Goal: Task Accomplishment & Management: Manage account settings

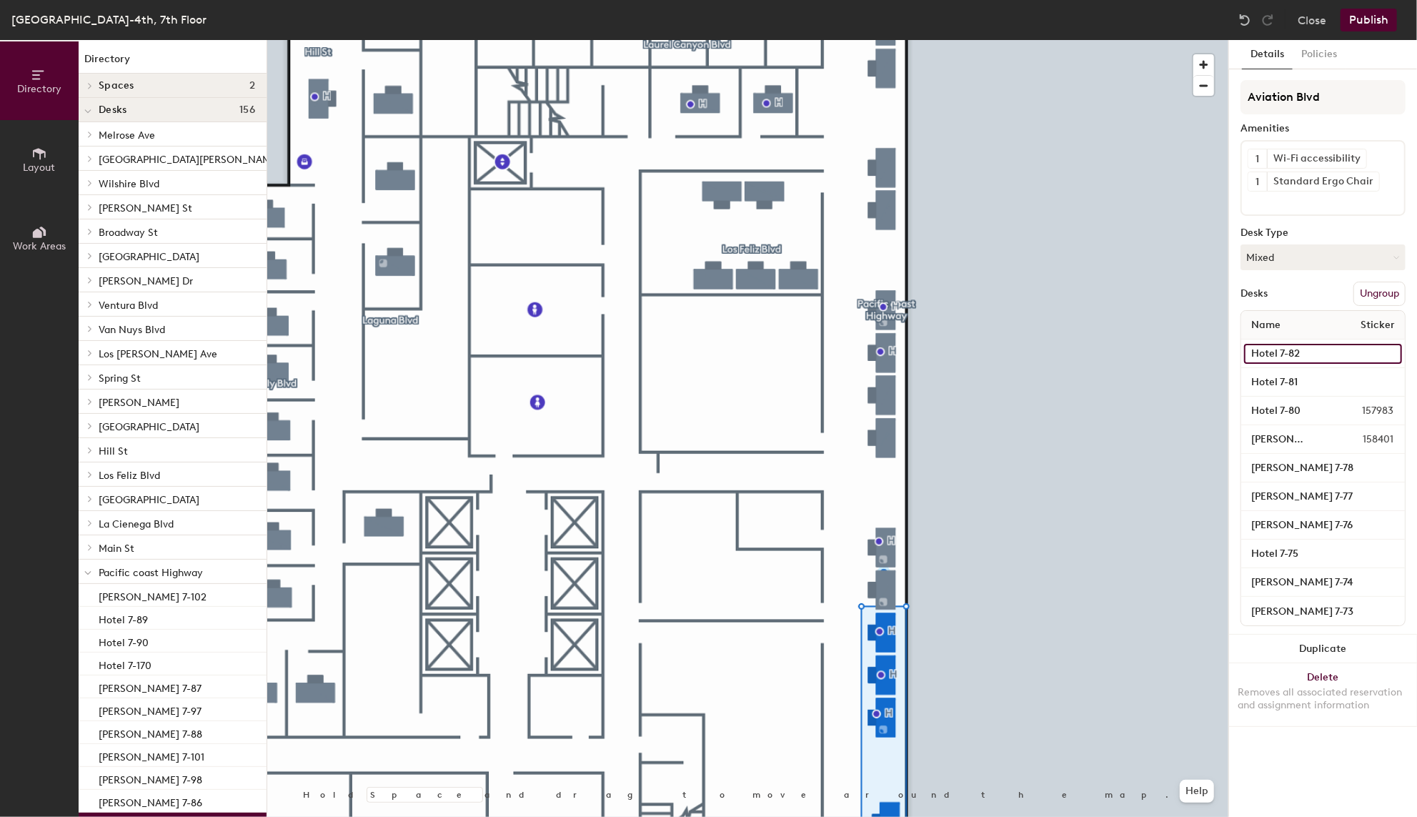
click at [1272, 356] on input "Hotel 7-82" at bounding box center [1323, 354] width 158 height 20
click at [1275, 354] on input "Hotel 7-82" at bounding box center [1323, 354] width 158 height 20
type input "Jeremiah Tejuco 7-82"
click at [1353, 154] on icon at bounding box center [1358, 158] width 10 height 10
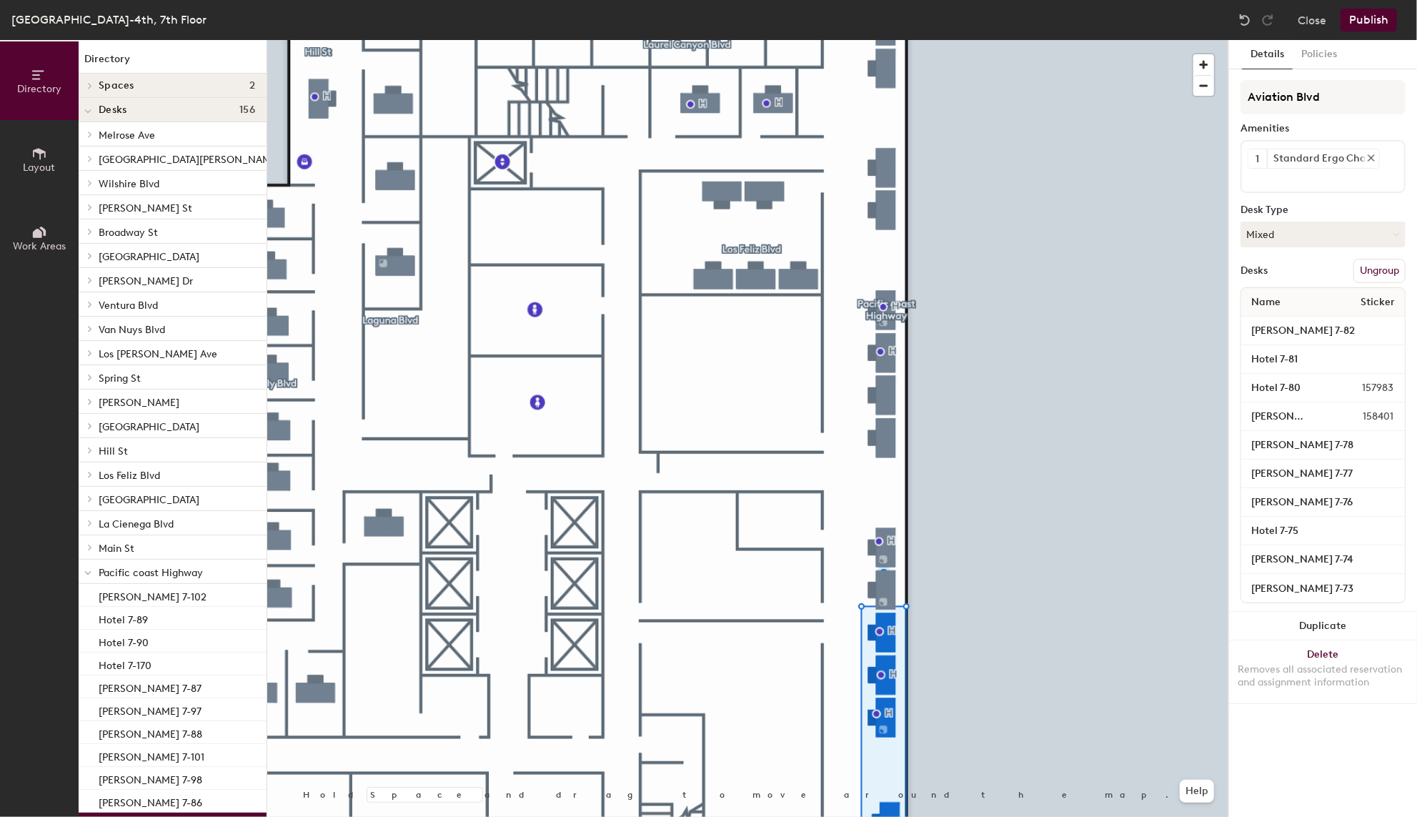
click at [1367, 154] on icon at bounding box center [1371, 158] width 10 height 10
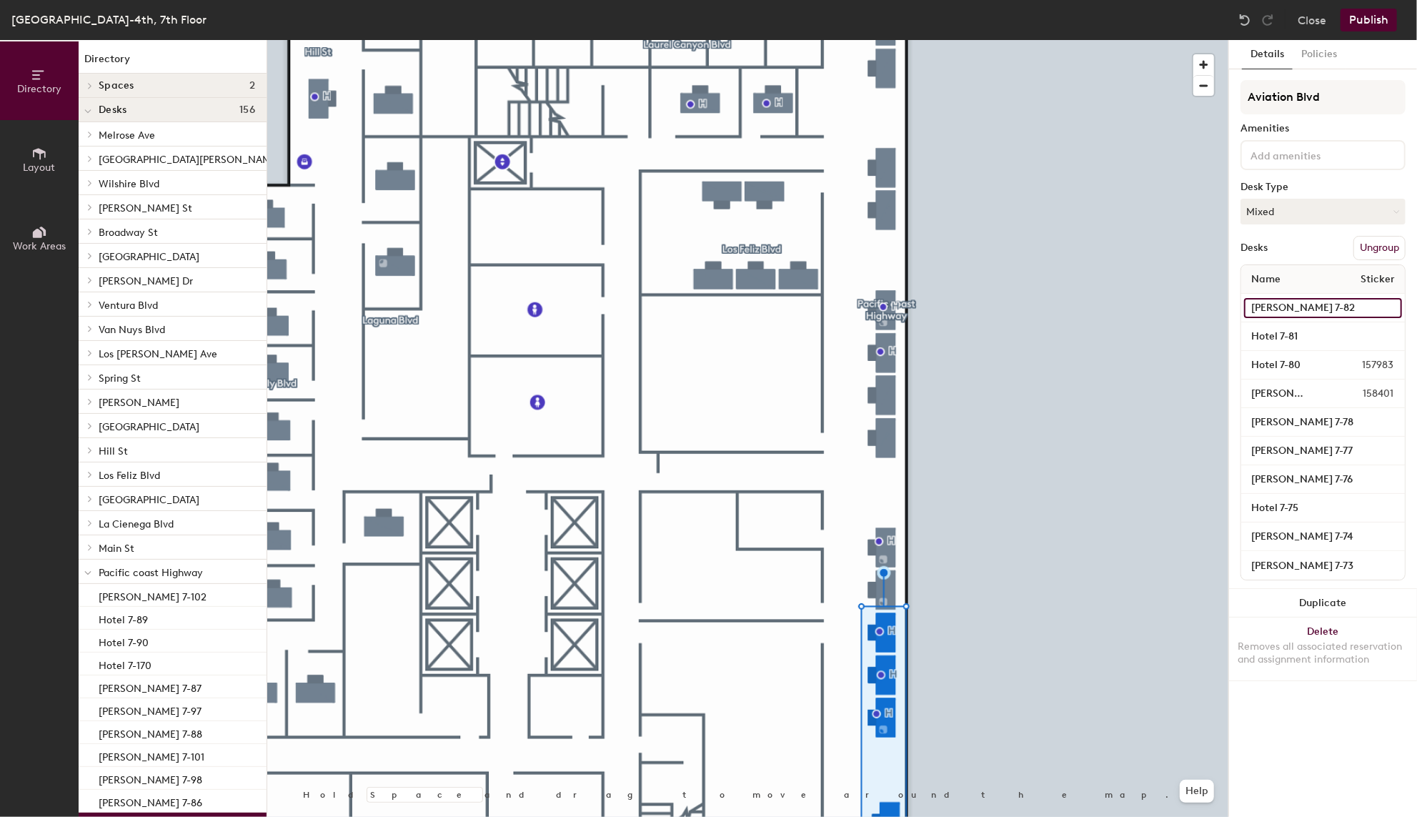
click at [1280, 304] on input "Jeremiah Tejuco 7-82" at bounding box center [1323, 308] width 158 height 20
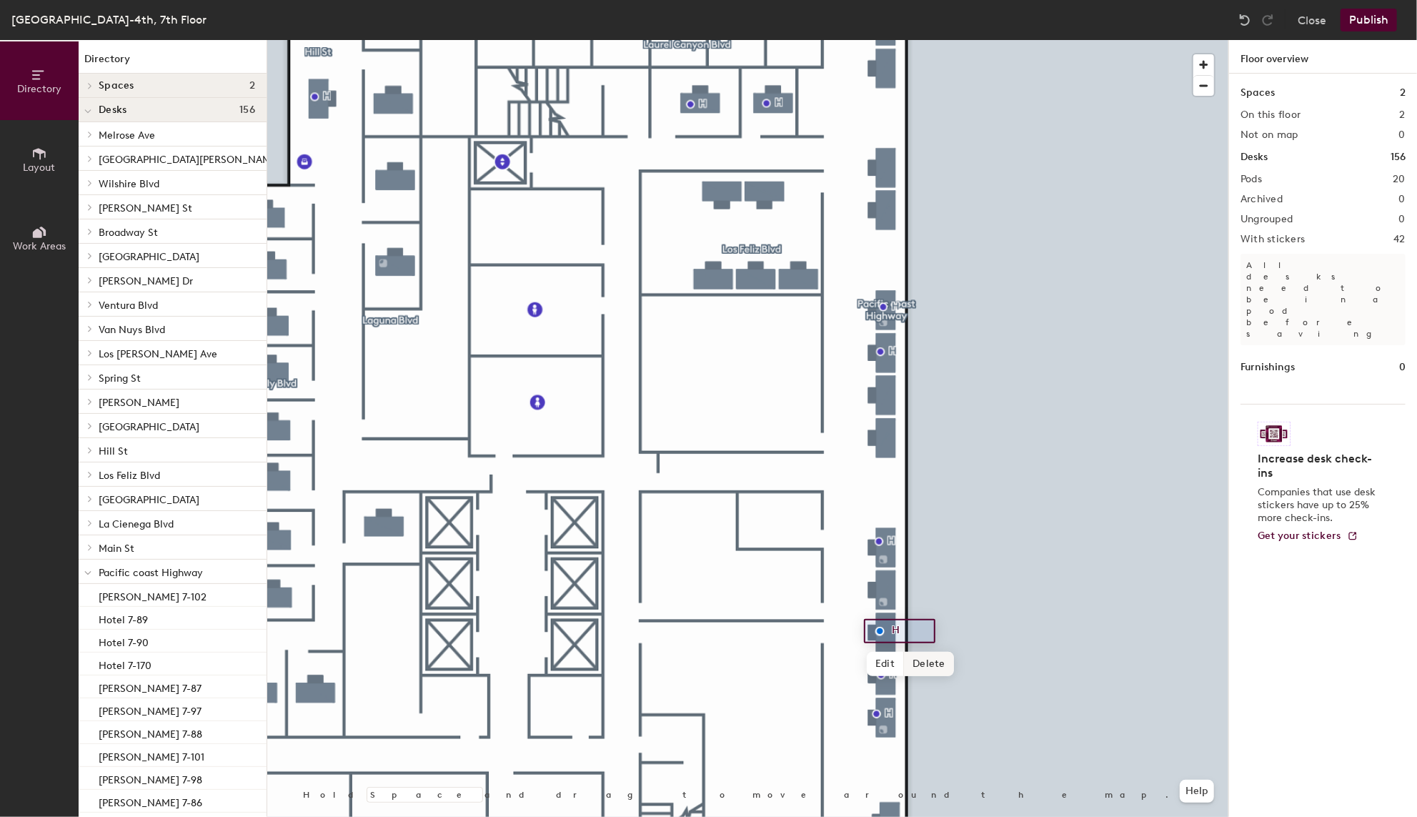
click at [932, 665] on span "Delete" at bounding box center [929, 664] width 50 height 24
click at [1358, 15] on button "Publish" at bounding box center [1368, 20] width 56 height 23
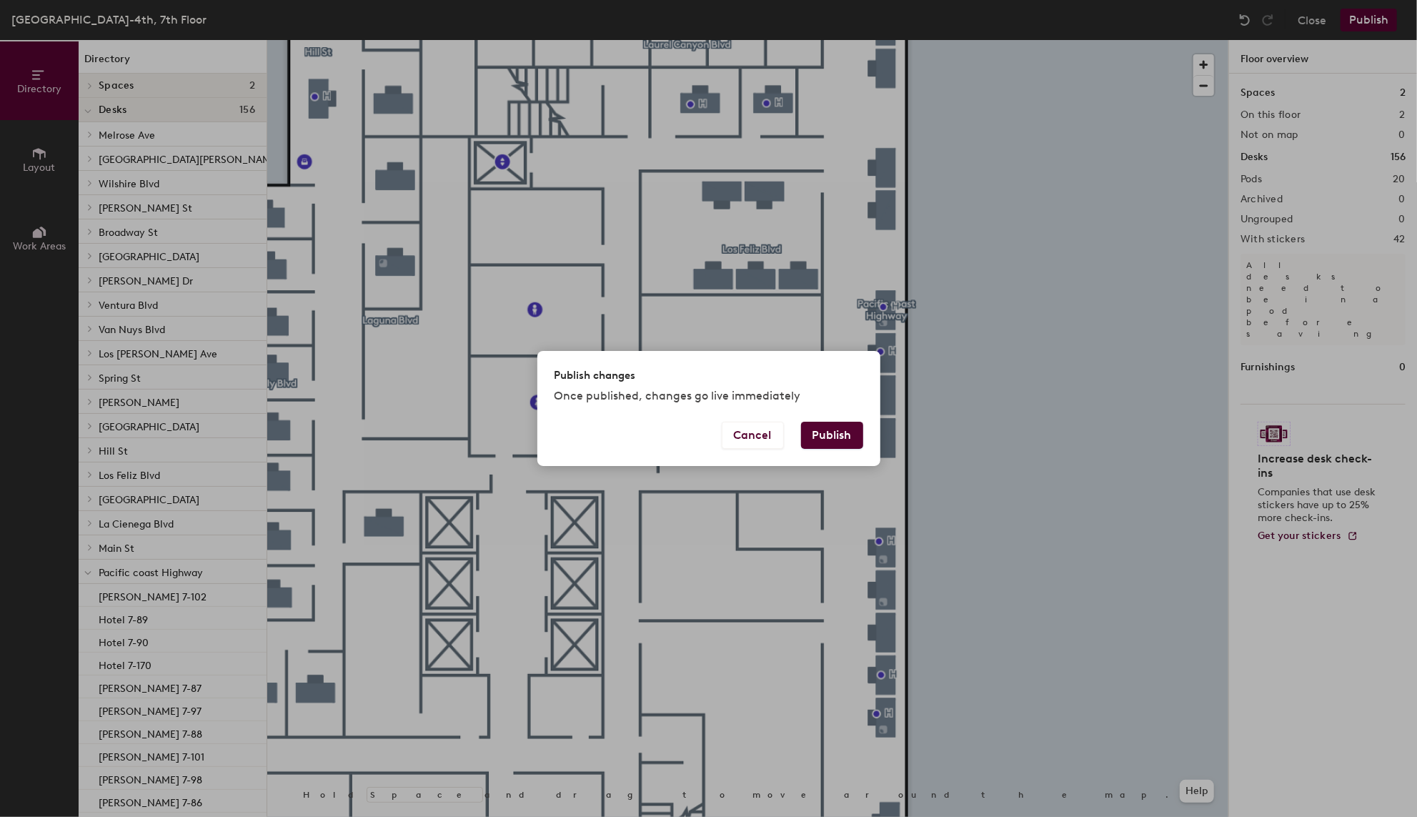
click at [831, 432] on button "Publish" at bounding box center [832, 435] width 62 height 27
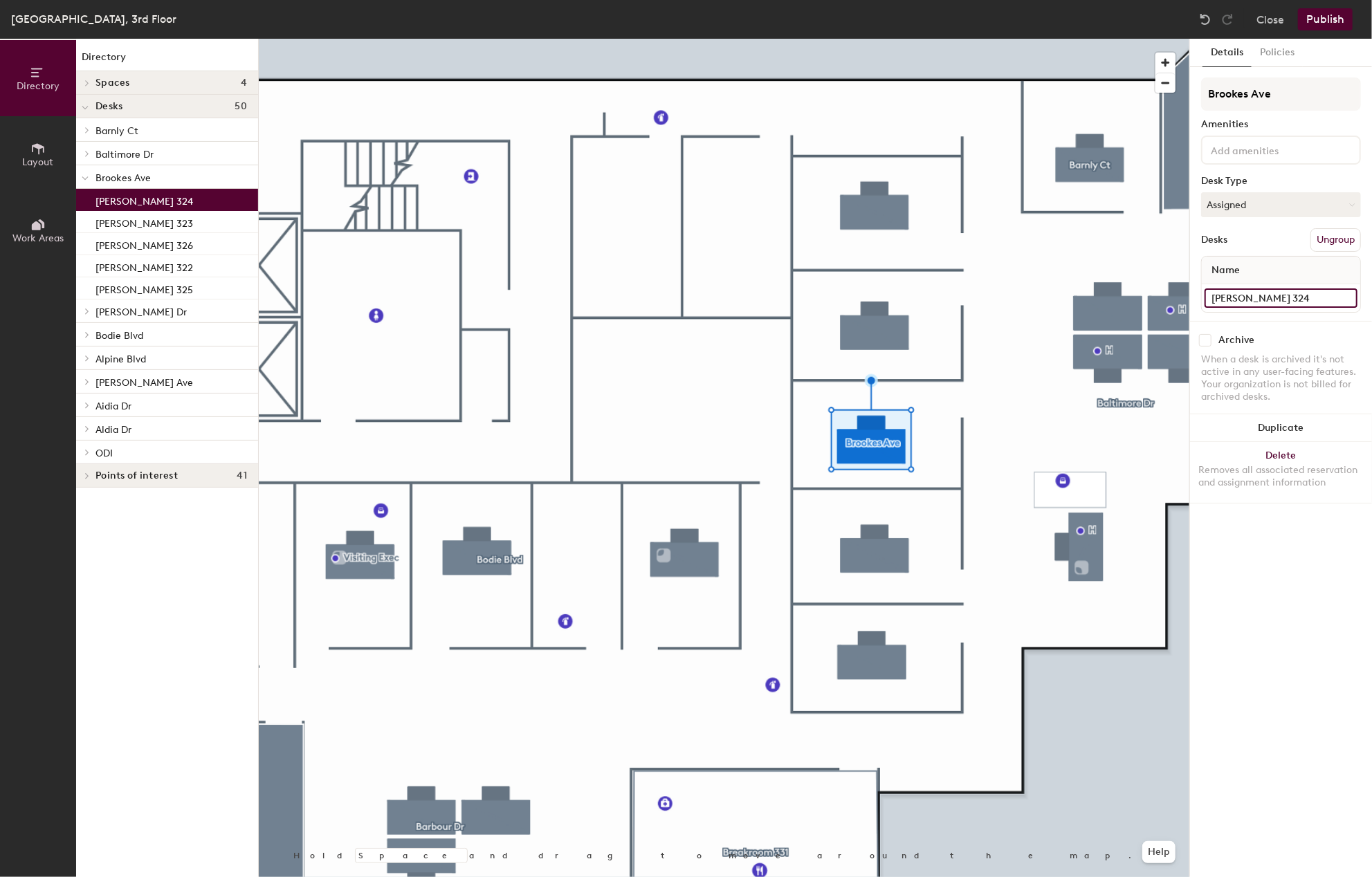
click at [1274, 298] on input "[PERSON_NAME] 324" at bounding box center [1281, 298] width 153 height 19
click at [1274, 298] on input "Daniel Dubois 324" at bounding box center [1281, 298] width 153 height 19
drag, startPoint x: 1274, startPoint y: 298, endPoint x: 1193, endPoint y: 291, distance: 81.3
click at [1193, 291] on div "Details Policies Brookes Ave Amenities Desk Type Assigned Desks Ungroup Name Da…" at bounding box center [1281, 458] width 182 height 838
type input "324"
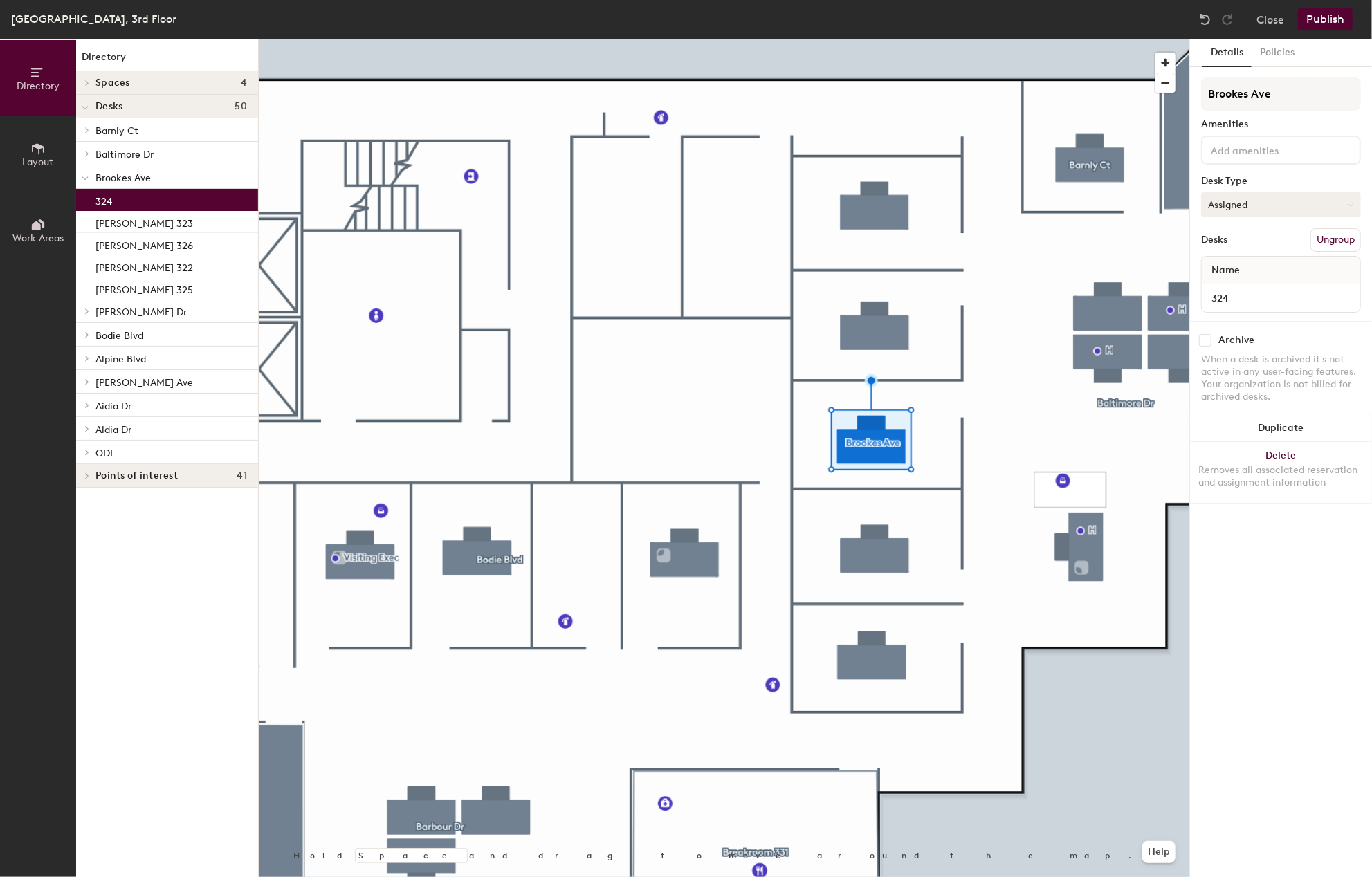
click at [1349, 202] on icon at bounding box center [1351, 205] width 6 height 6
click at [1351, 202] on icon at bounding box center [1351, 205] width 6 height 6
click at [1349, 203] on icon at bounding box center [1351, 205] width 6 height 6
click at [1228, 286] on div "Hoteled" at bounding box center [1270, 288] width 138 height 20
click at [1320, 18] on button "Publish" at bounding box center [1325, 19] width 54 height 22
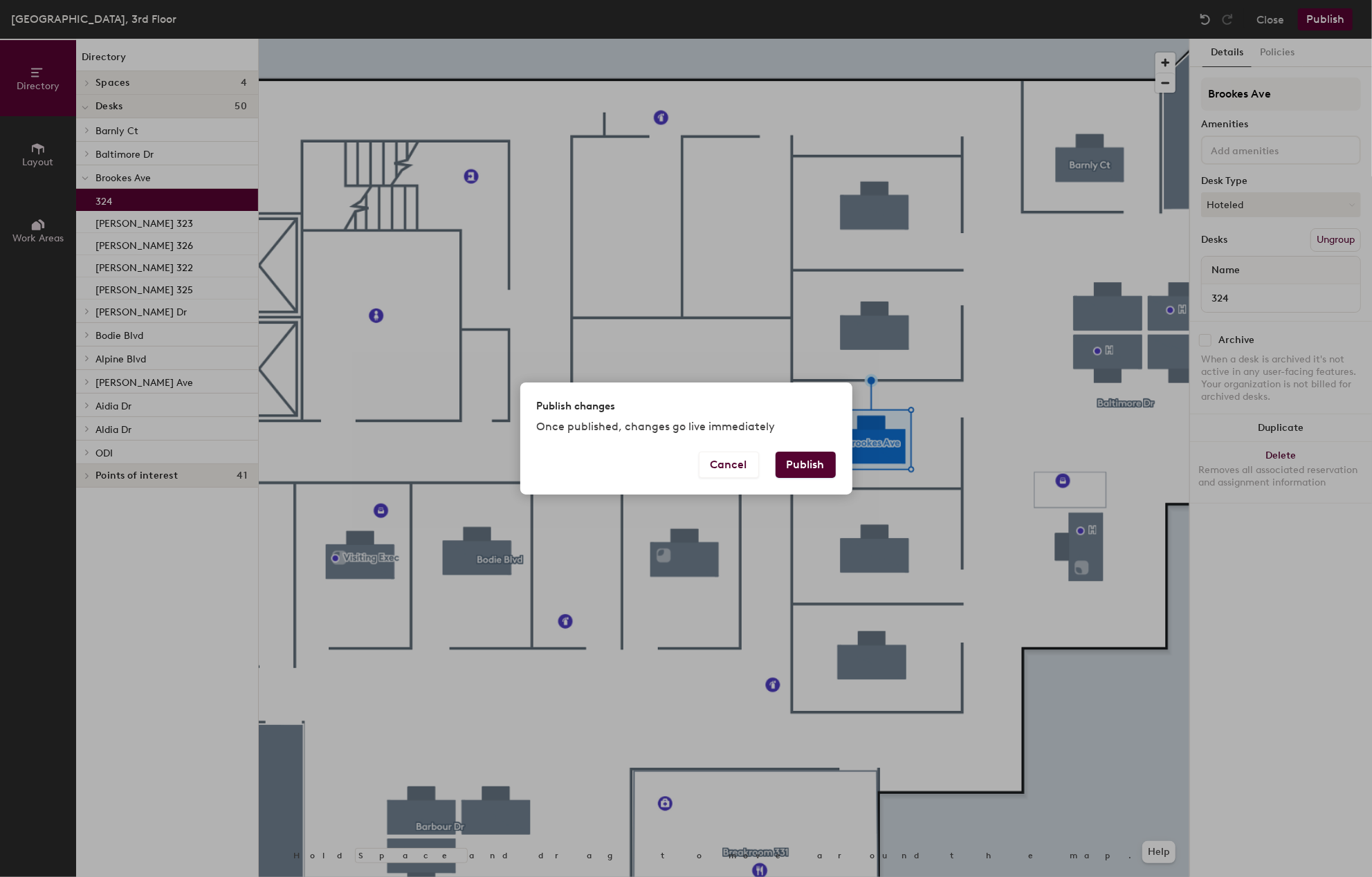
click at [814, 460] on button "Publish" at bounding box center [806, 465] width 60 height 26
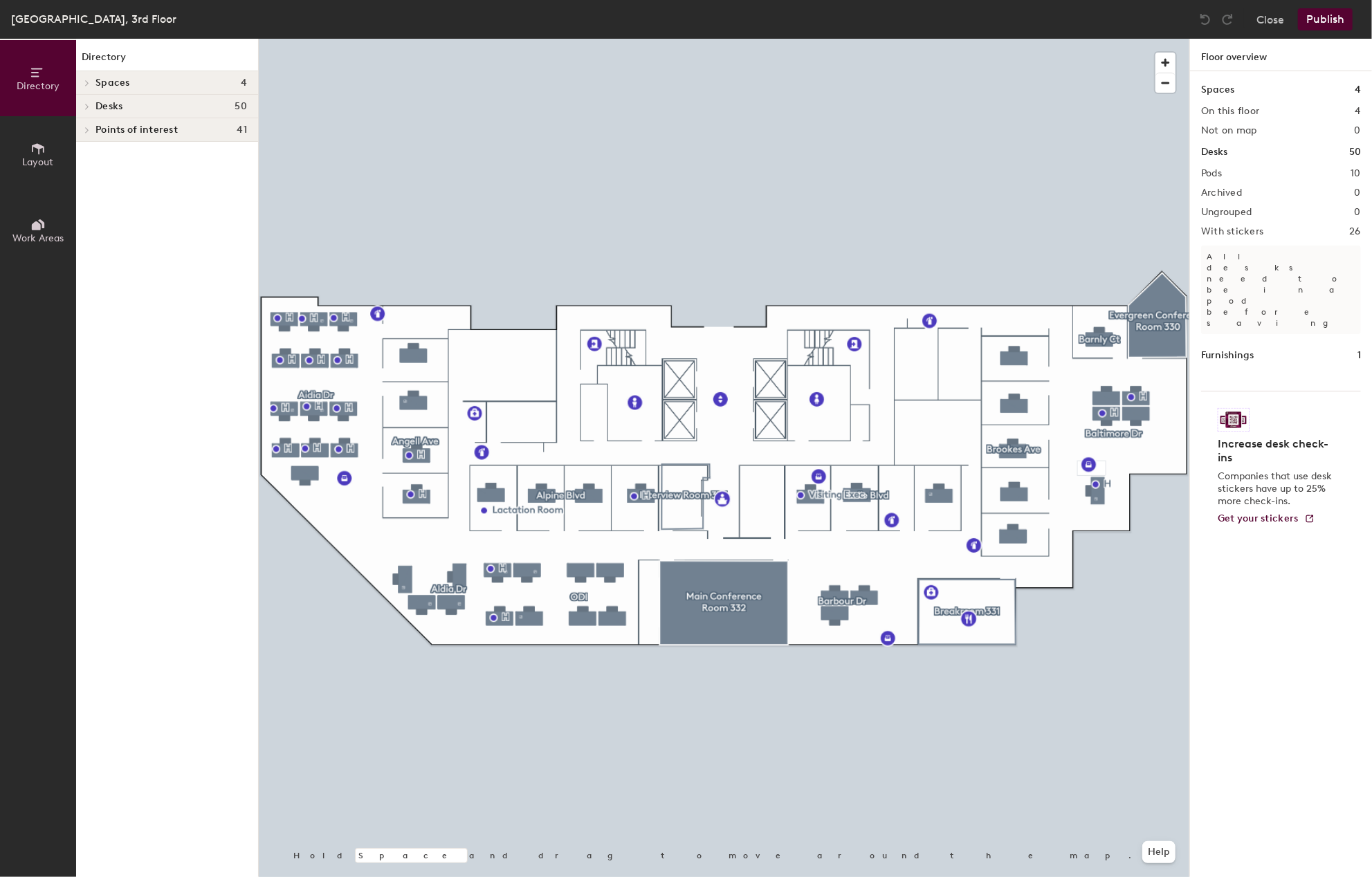
click at [1011, 39] on div at bounding box center [723, 39] width 930 height 0
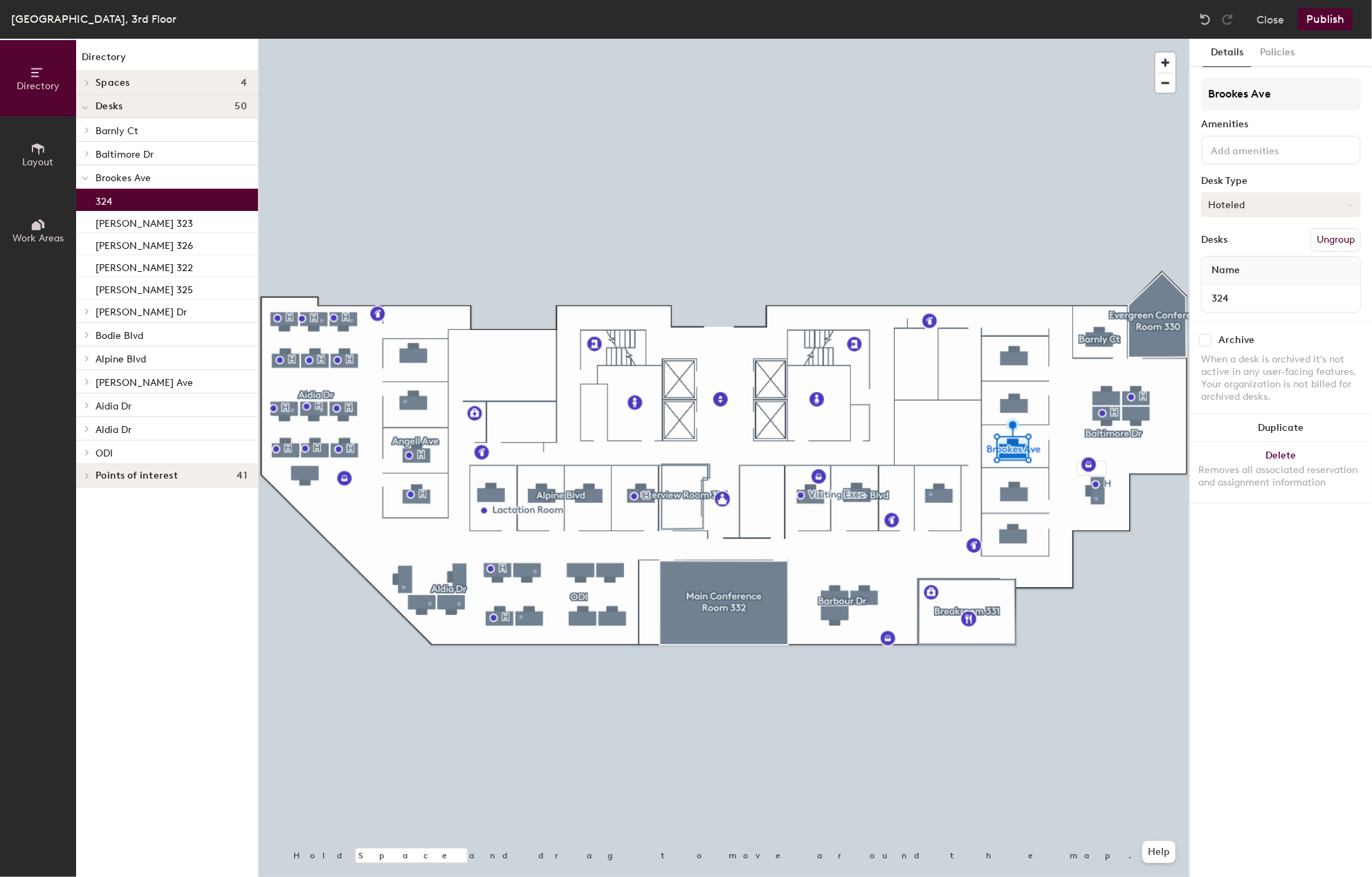
click at [1351, 203] on icon at bounding box center [1351, 205] width 6 height 6
click at [1239, 243] on div "Assigned" at bounding box center [1270, 247] width 138 height 20
click at [1275, 48] on button "Policies" at bounding box center [1276, 52] width 51 height 28
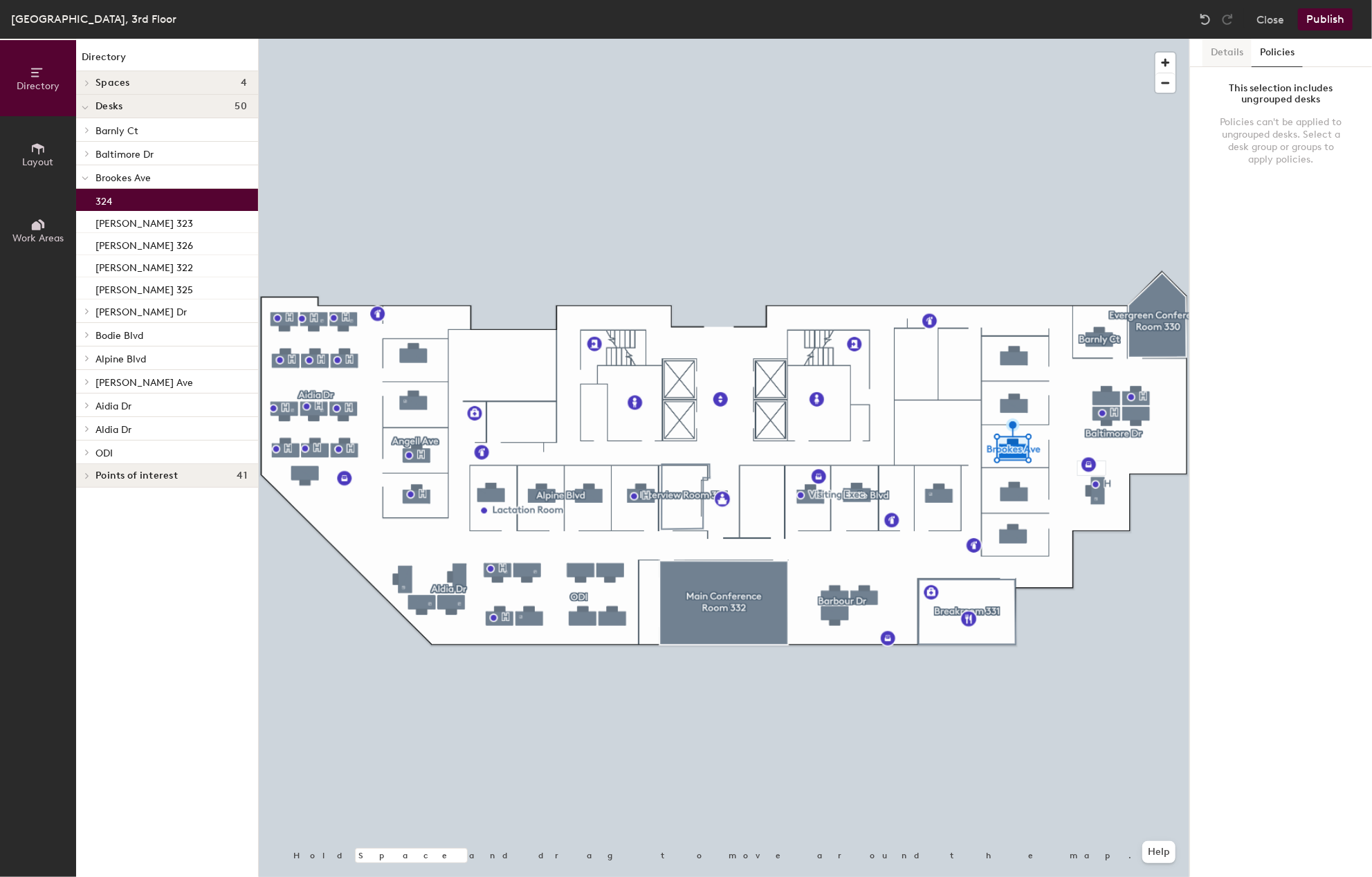
click at [1227, 48] on button "Details" at bounding box center [1227, 52] width 49 height 28
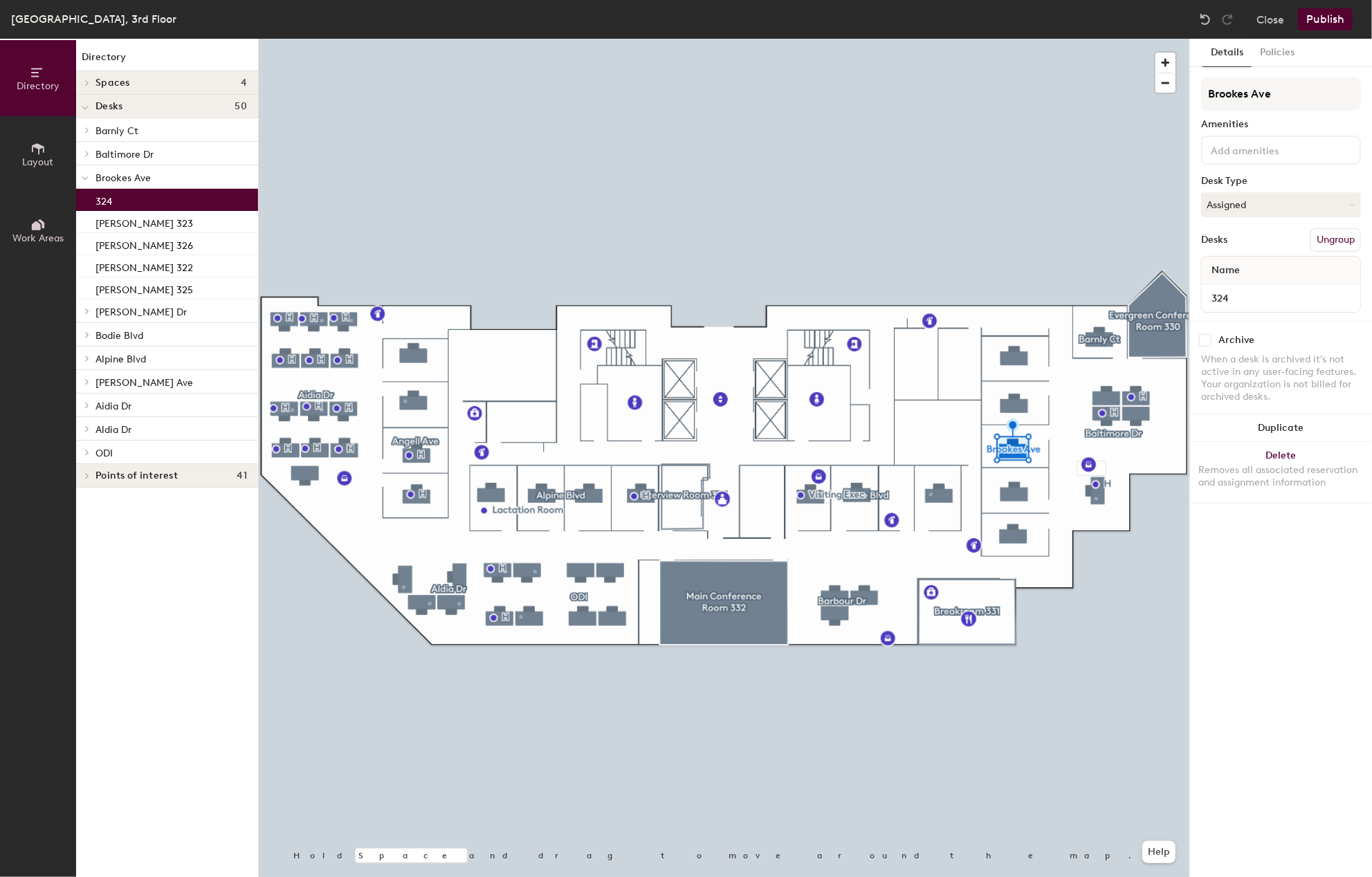
click at [1322, 18] on button "Publish" at bounding box center [1325, 19] width 54 height 22
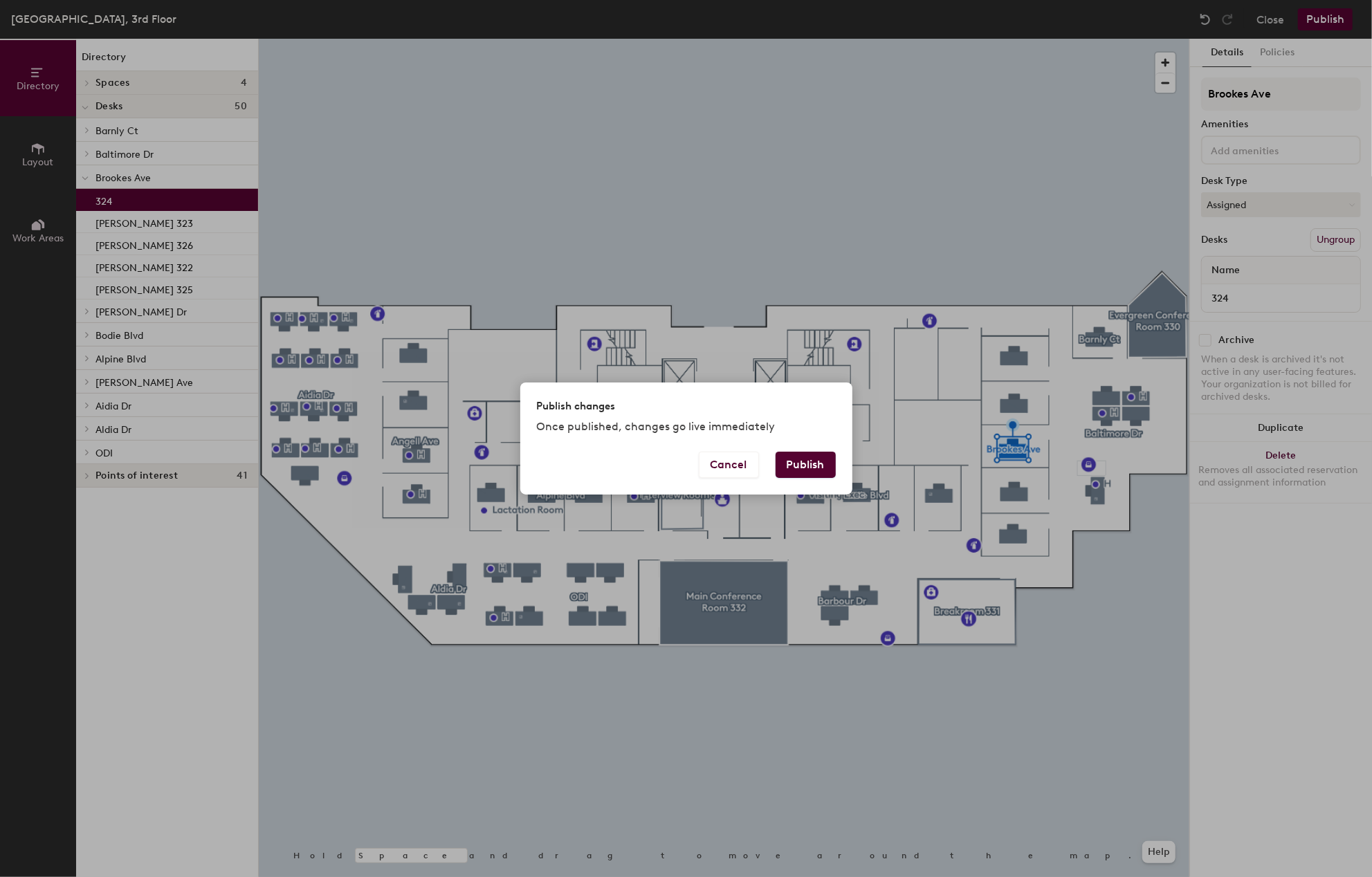
click at [810, 464] on button "Publish" at bounding box center [806, 465] width 60 height 26
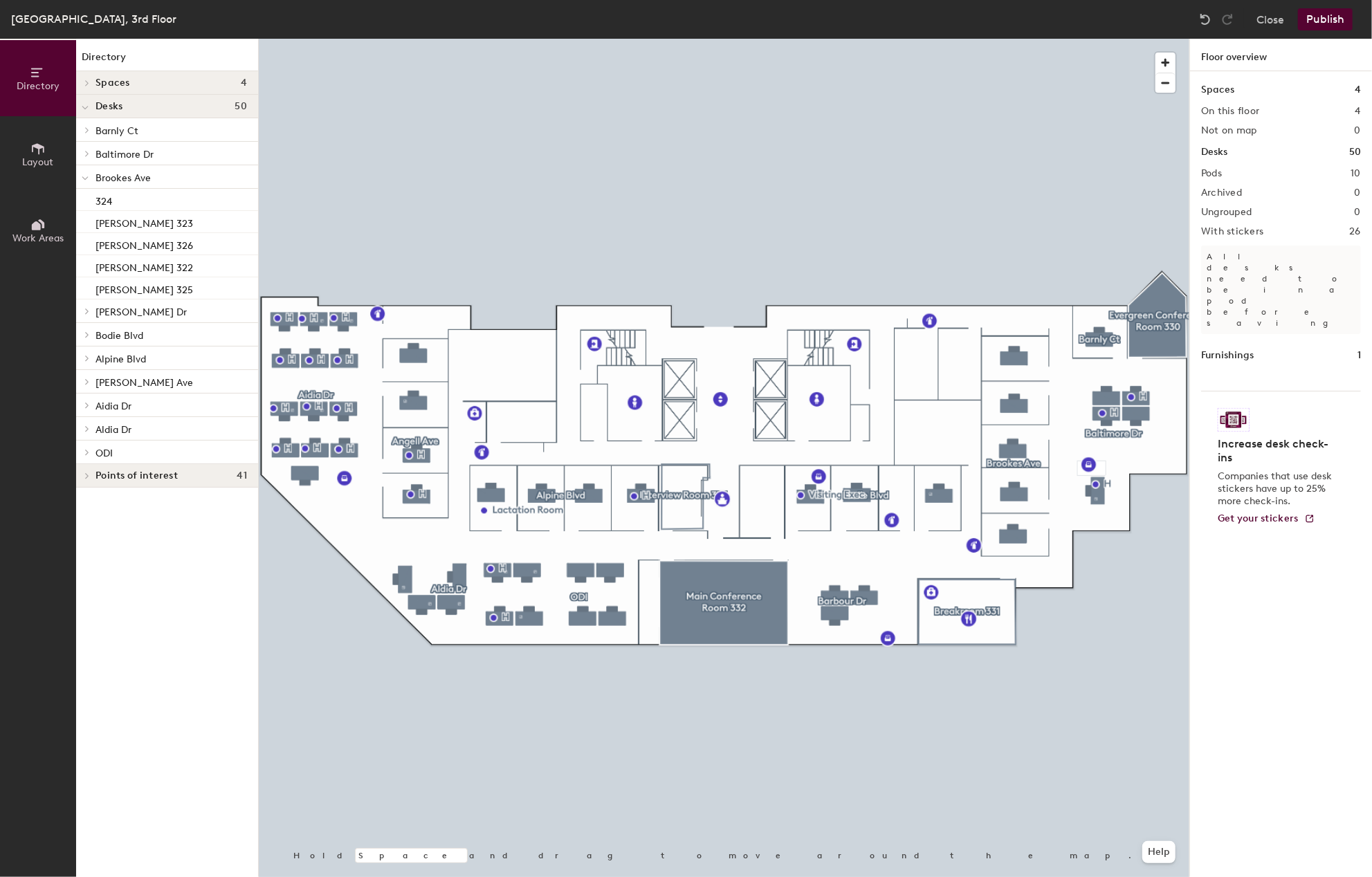
click at [1337, 22] on button "Publish" at bounding box center [1325, 19] width 54 height 22
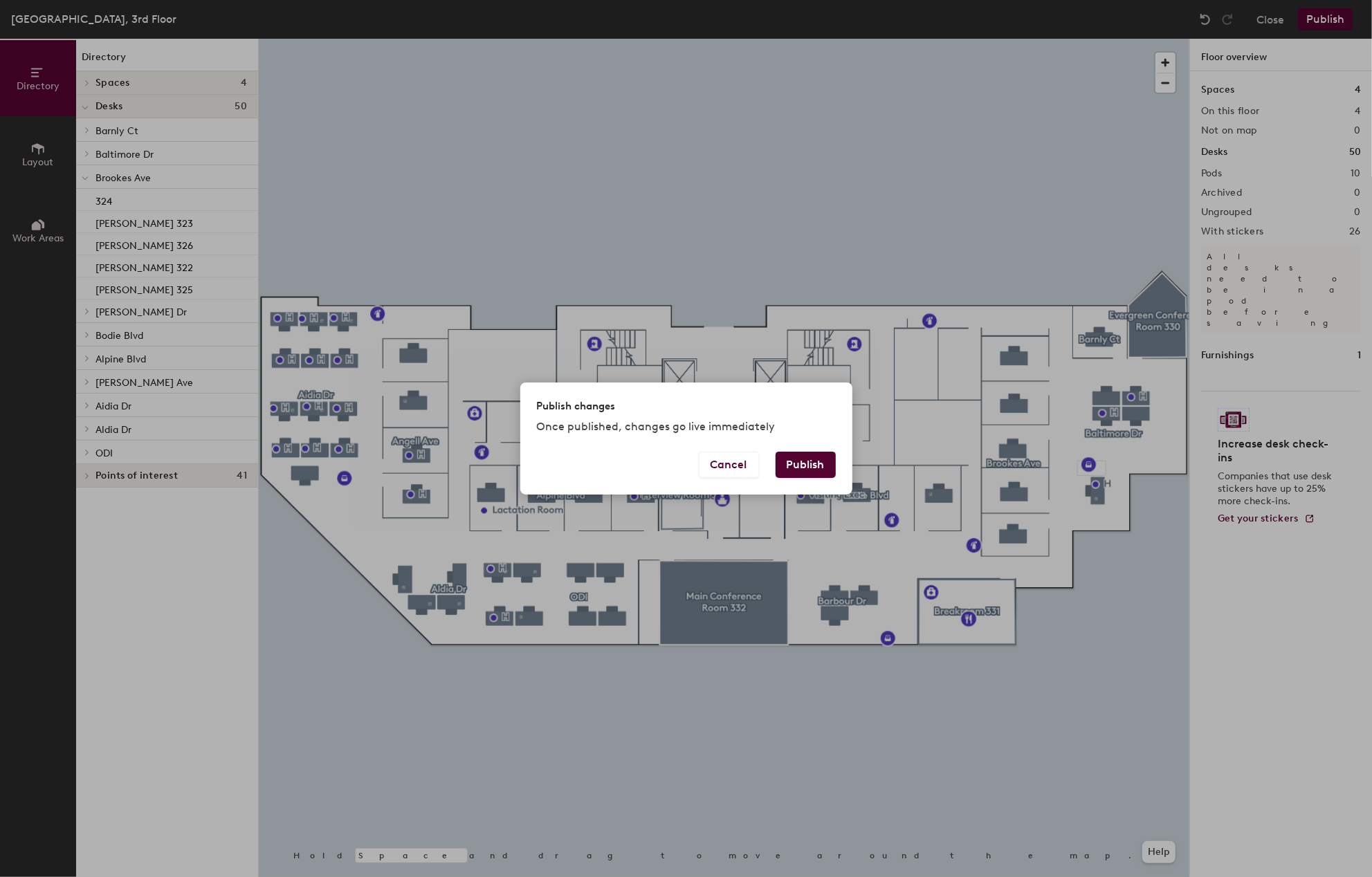
click at [810, 464] on button "Publish" at bounding box center [806, 465] width 60 height 26
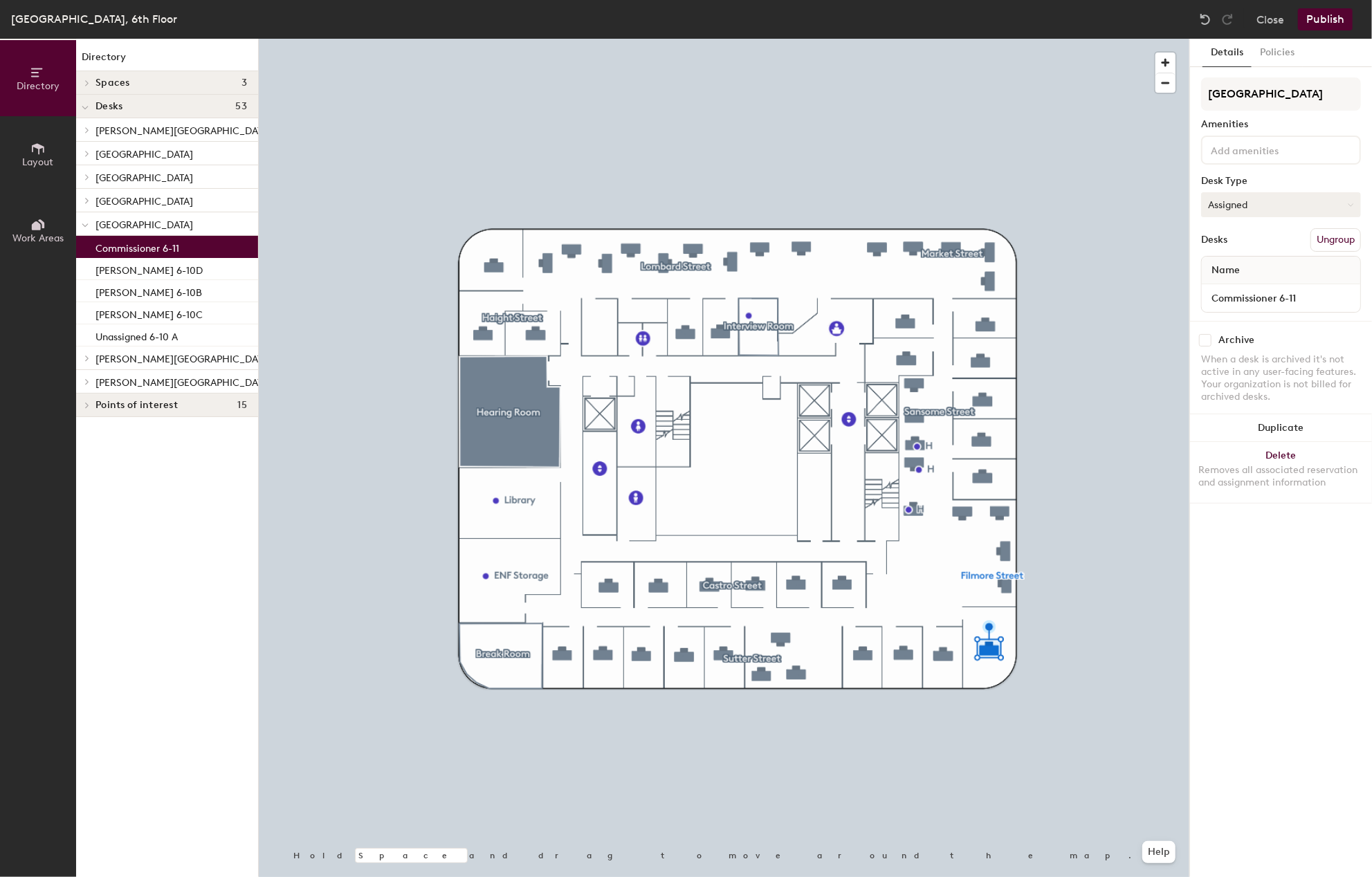
click at [1351, 202] on icon at bounding box center [1351, 205] width 6 height 6
click at [1238, 285] on div "Hoteled" at bounding box center [1270, 288] width 138 height 20
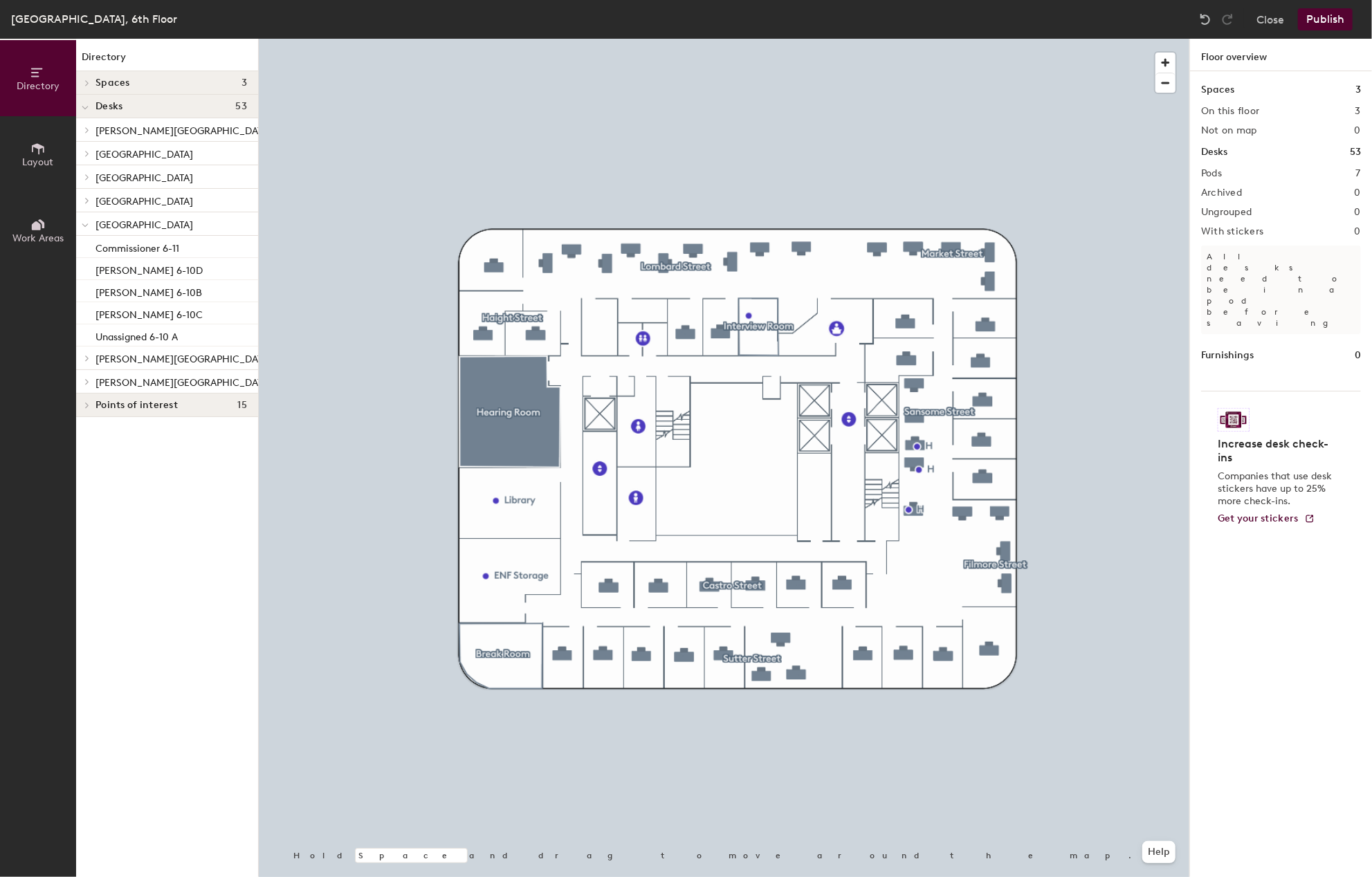
click at [1322, 23] on button "Publish" at bounding box center [1325, 19] width 54 height 22
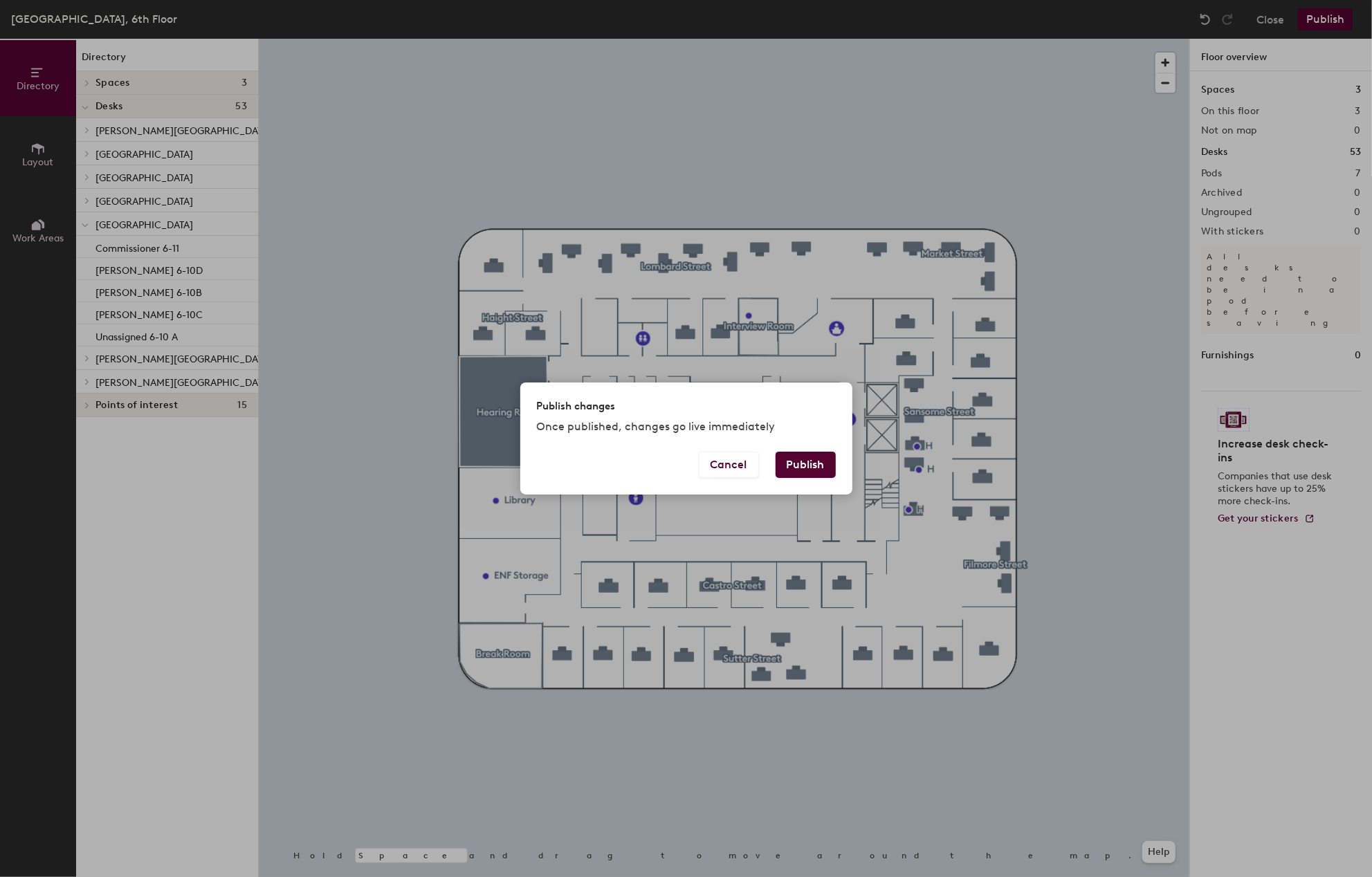
click at [793, 462] on button "Publish" at bounding box center [806, 465] width 60 height 26
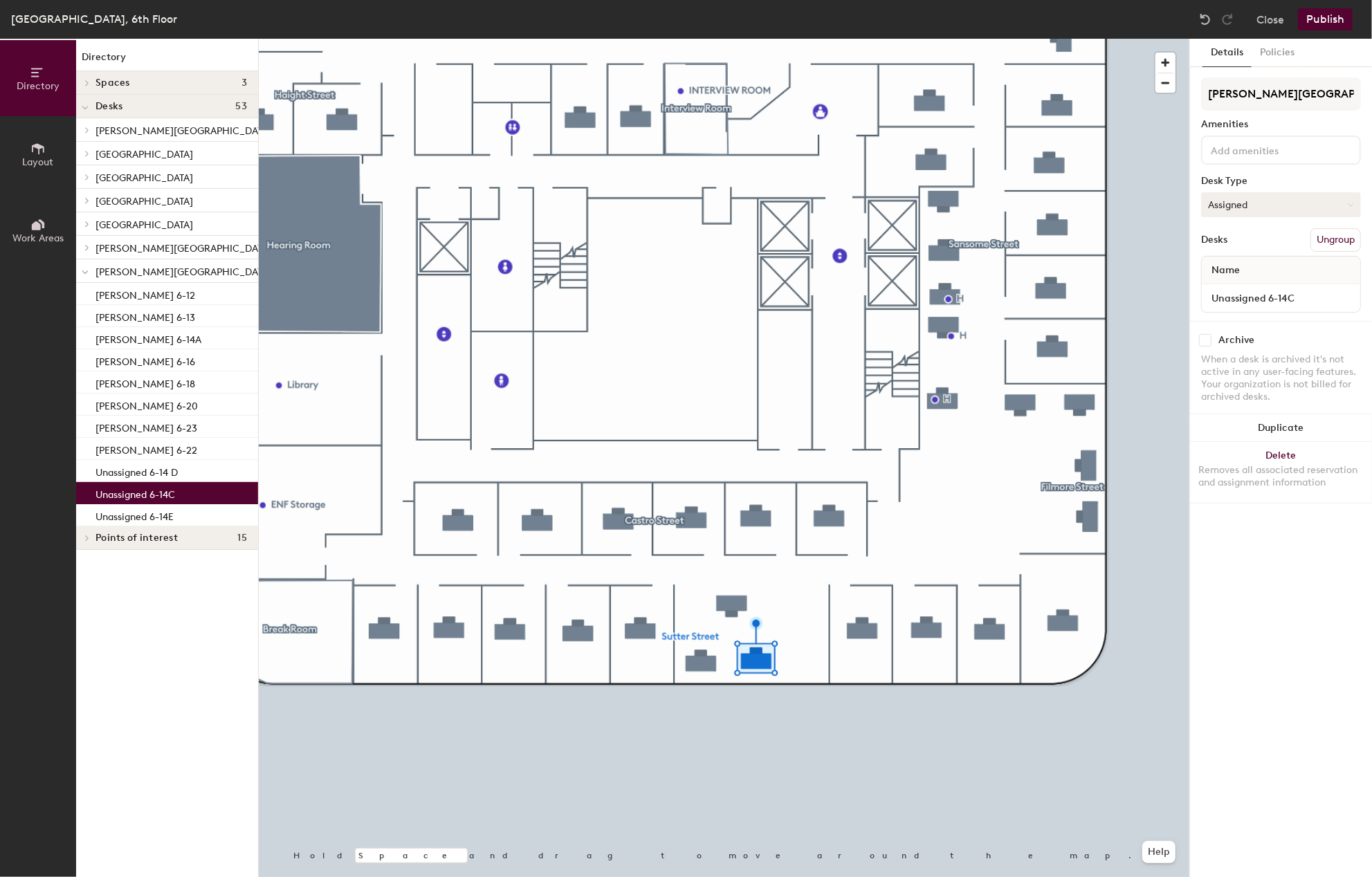
click at [1350, 202] on icon at bounding box center [1351, 205] width 6 height 6
click at [1227, 284] on div "Hoteled" at bounding box center [1270, 288] width 138 height 20
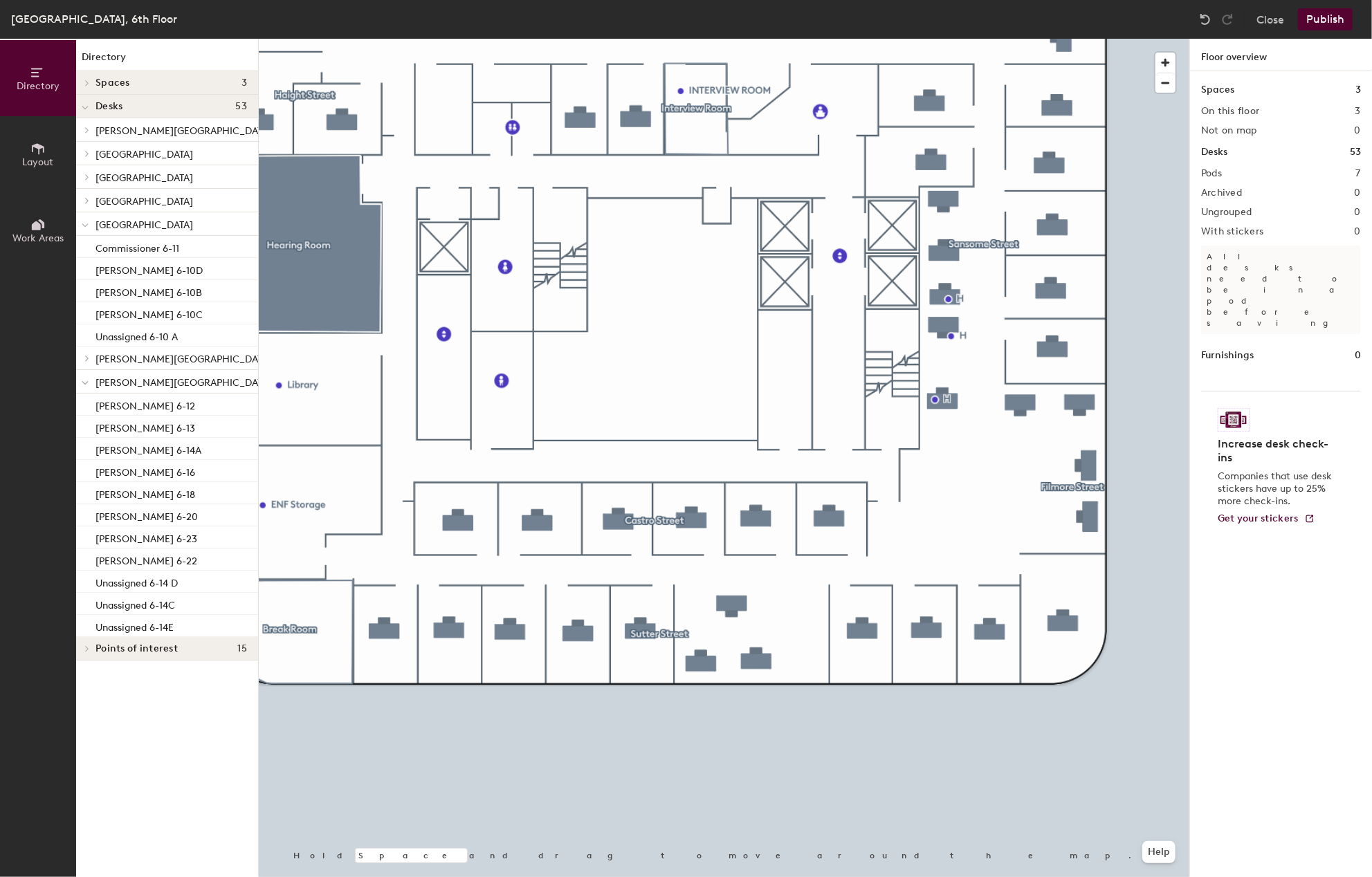
click at [1336, 15] on button "Publish" at bounding box center [1325, 19] width 54 height 22
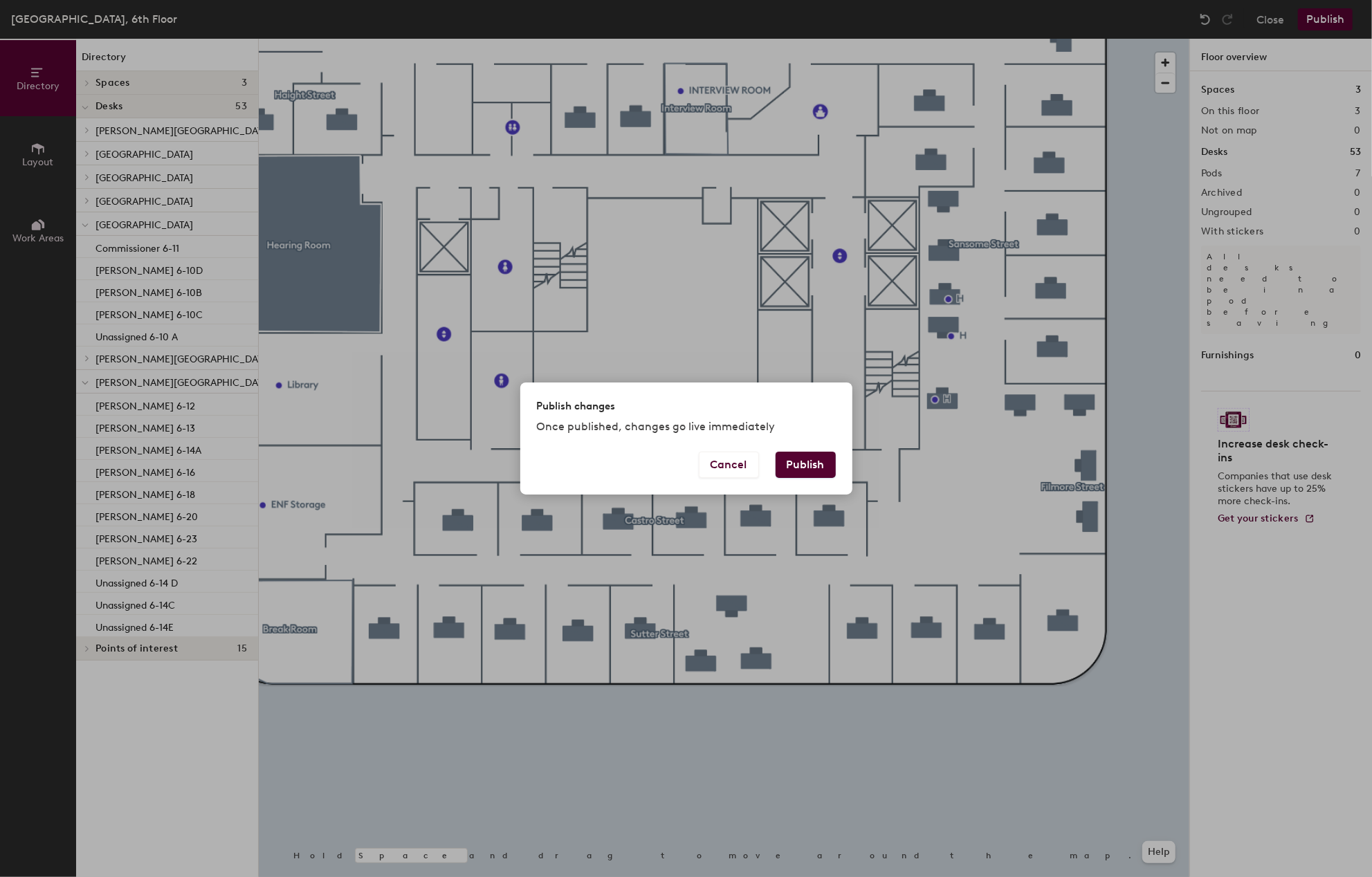
click at [803, 462] on button "Publish" at bounding box center [806, 465] width 60 height 26
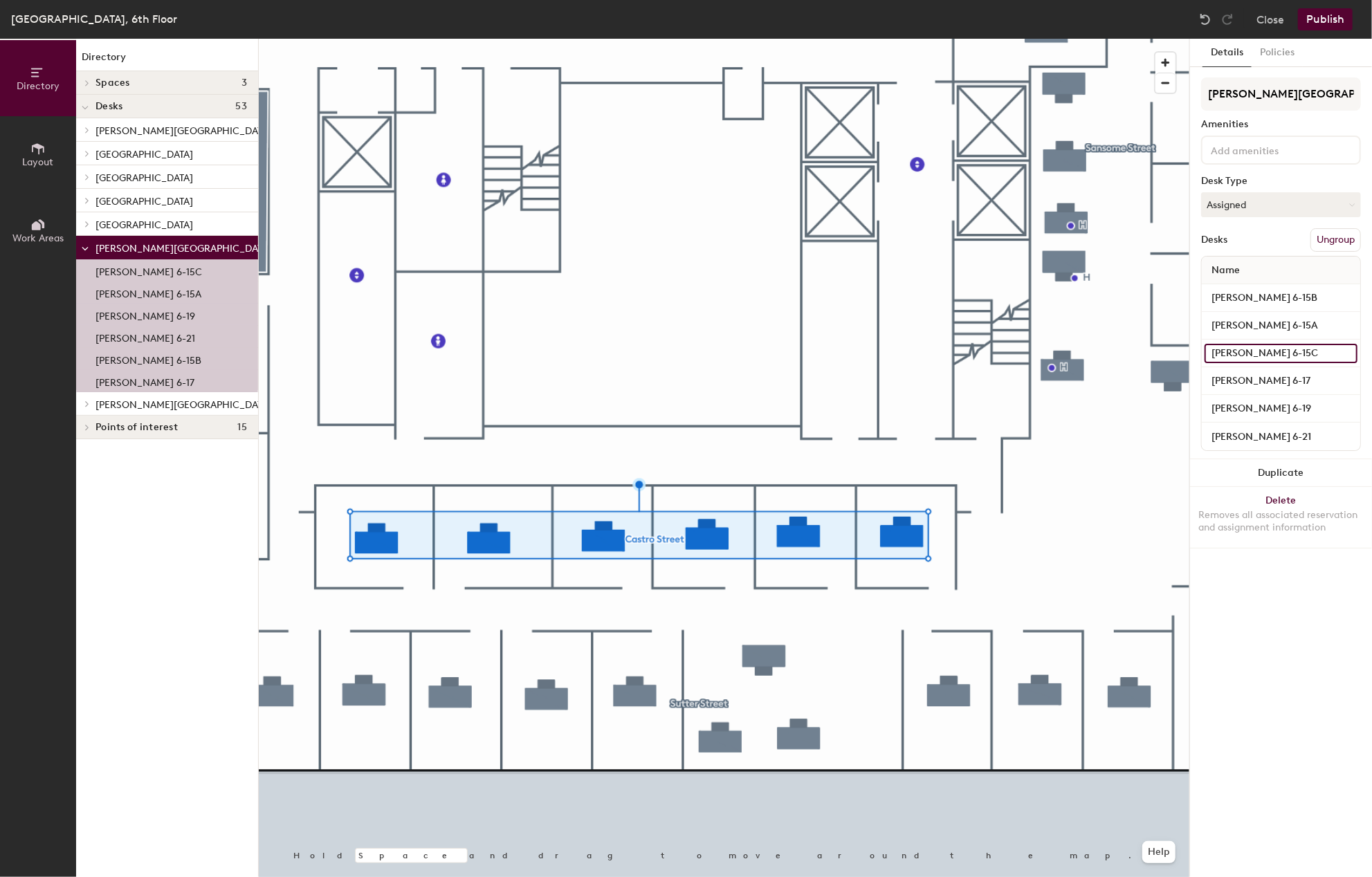
click at [1254, 352] on input "[PERSON_NAME] 6-15C" at bounding box center [1281, 353] width 153 height 19
click at [1273, 352] on input "[PERSON_NAME] 6-15C" at bounding box center [1281, 353] width 153 height 19
type input "Hotel 6-15C"
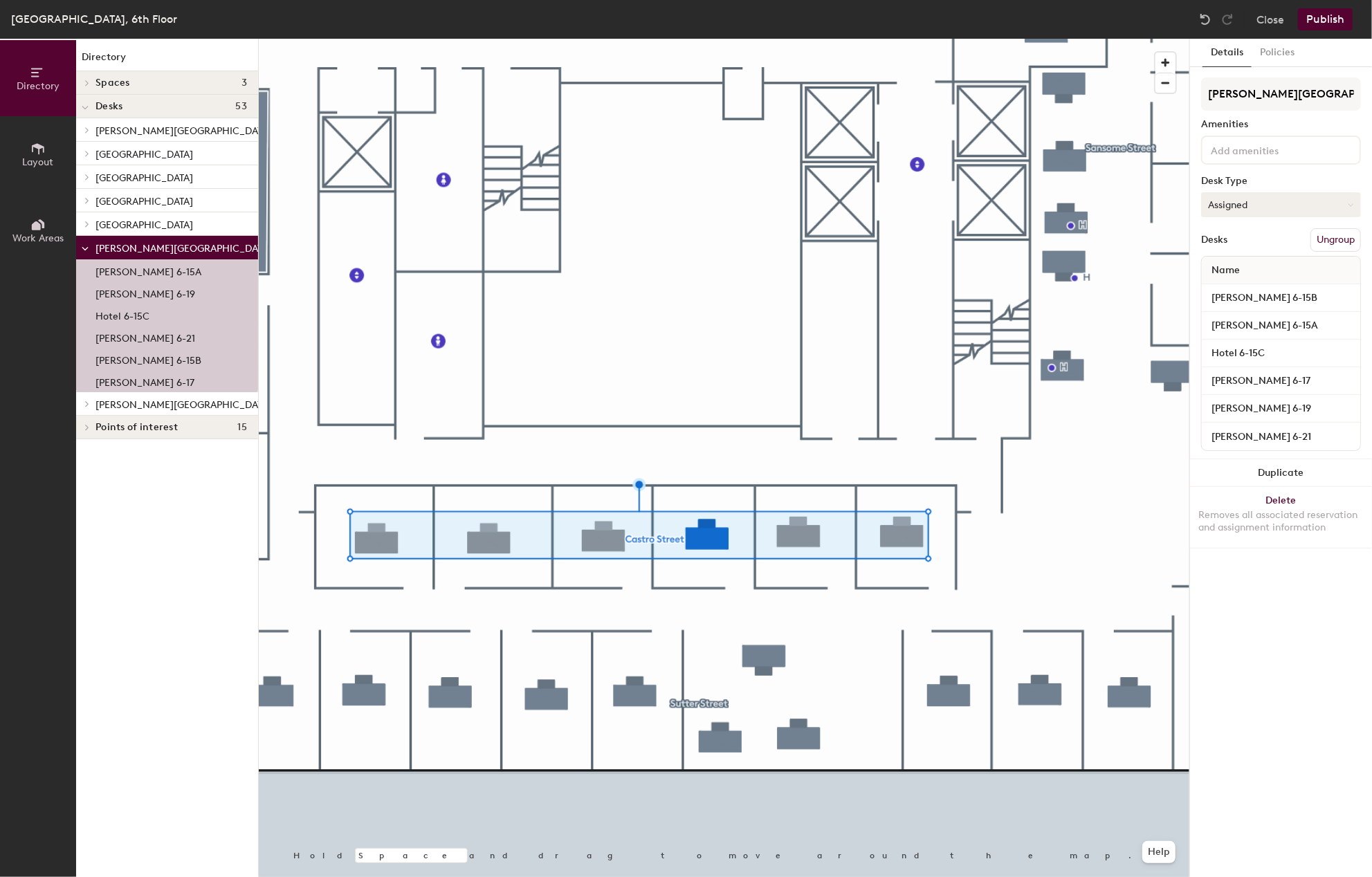
click at [1351, 204] on icon at bounding box center [1351, 205] width 6 height 6
click at [1227, 285] on div "Hoteled" at bounding box center [1270, 288] width 138 height 20
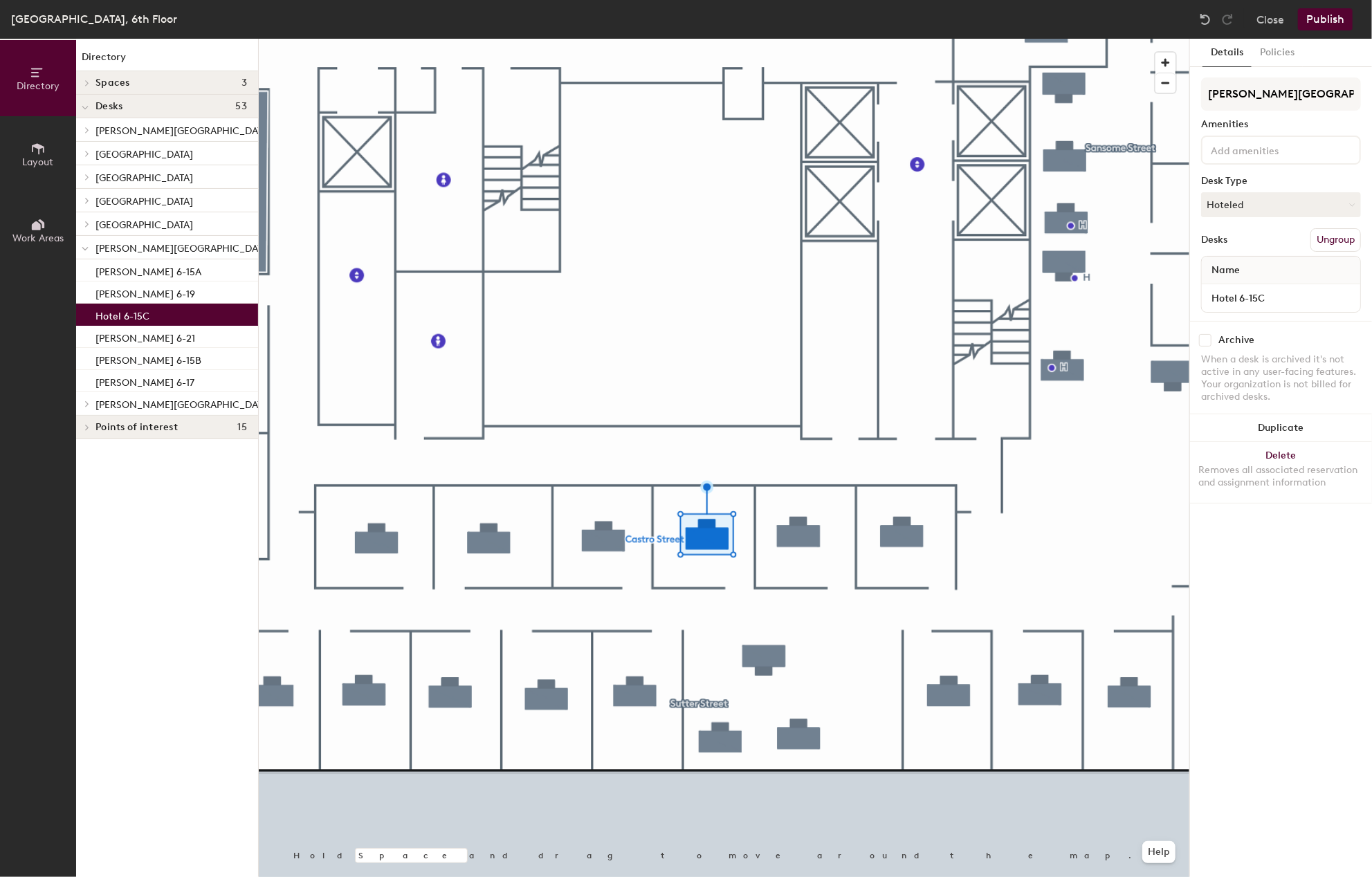
click at [39, 164] on span "Layout" at bounding box center [39, 162] width 31 height 12
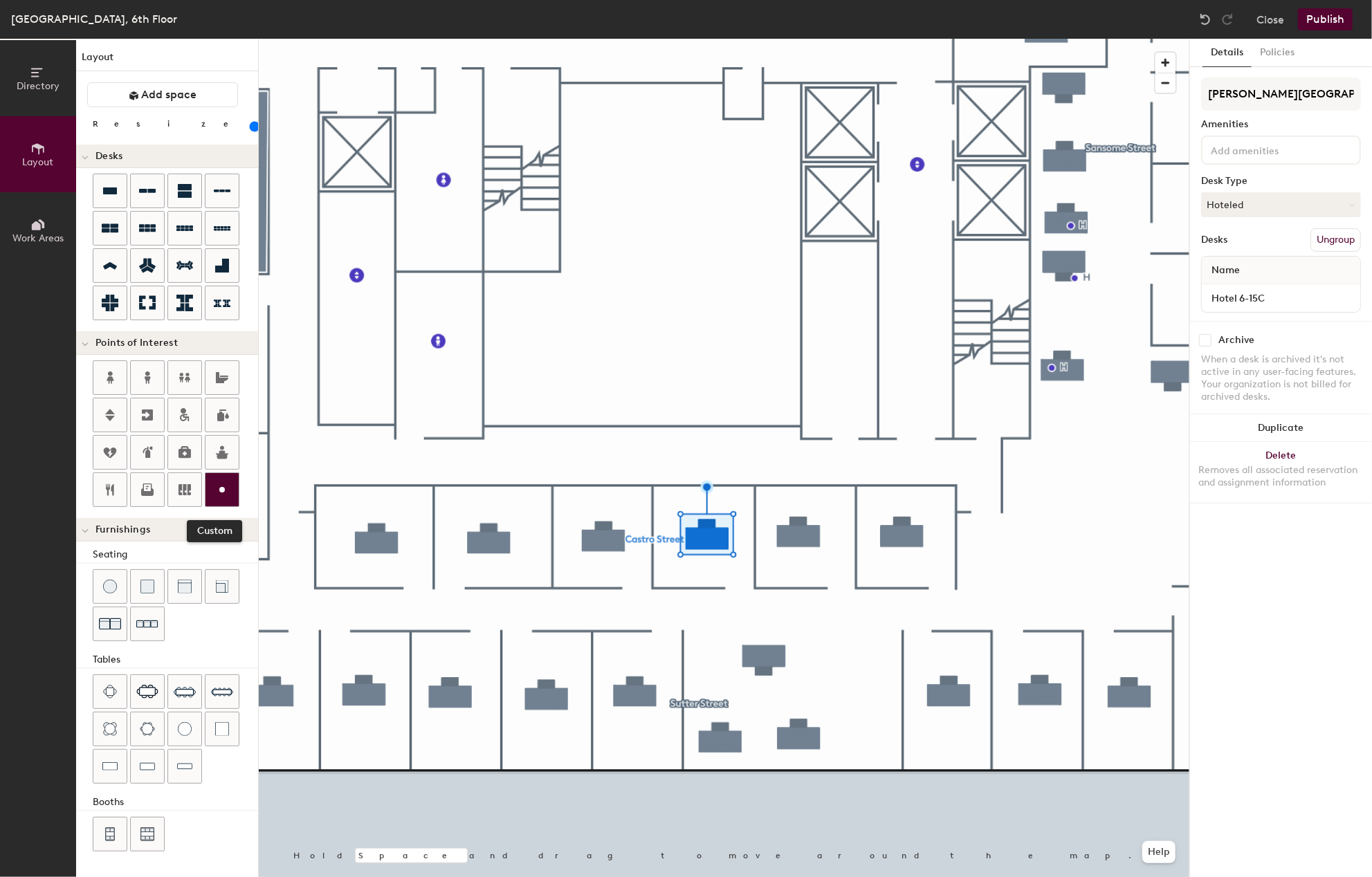
click at [218, 488] on icon at bounding box center [222, 489] width 16 height 16
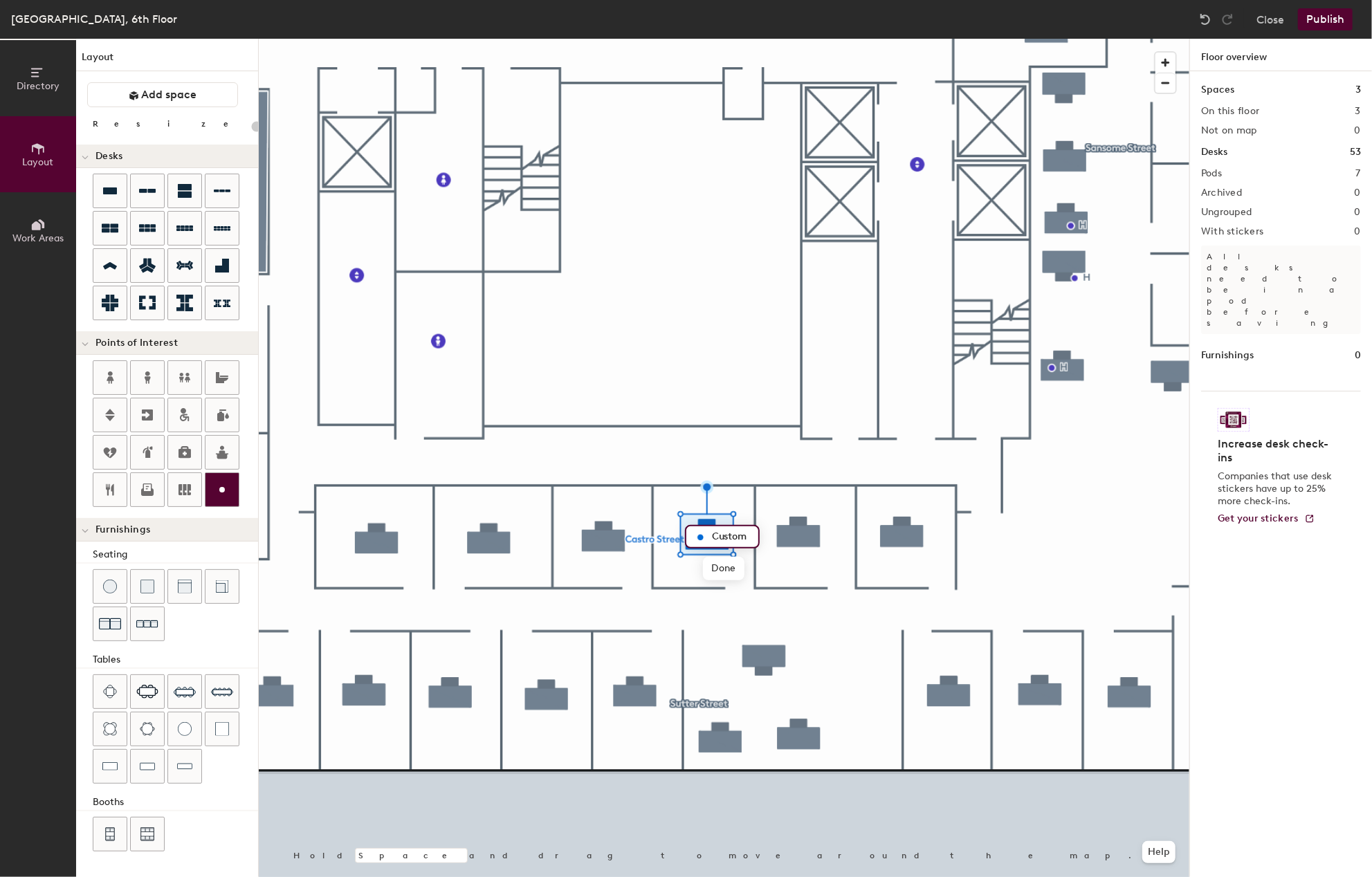
type input "20"
type input "H"
type input "20"
type input "H"
click at [723, 567] on span "Done" at bounding box center [723, 568] width 41 height 23
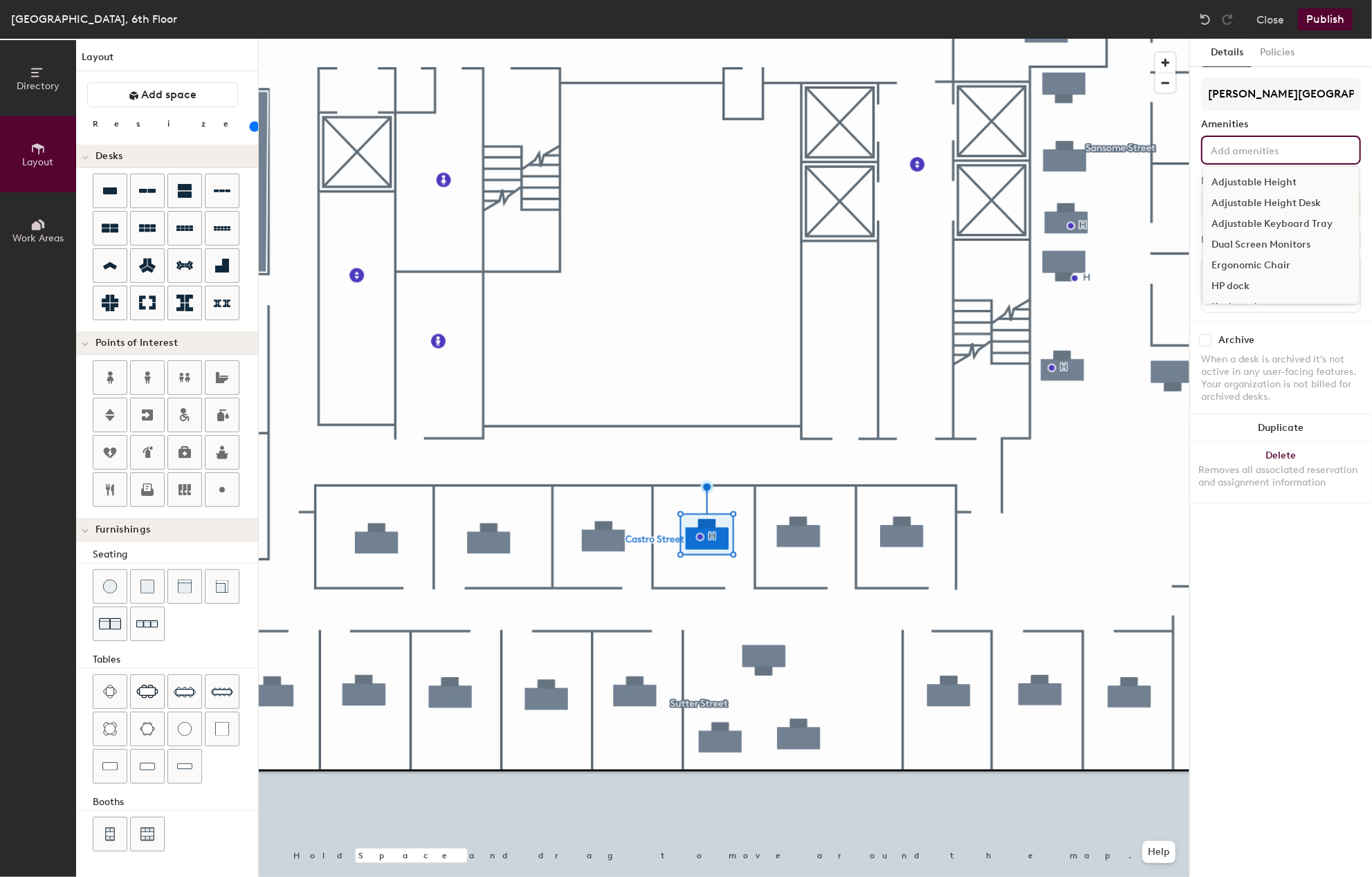
click at [1249, 152] on input at bounding box center [1269, 149] width 125 height 16
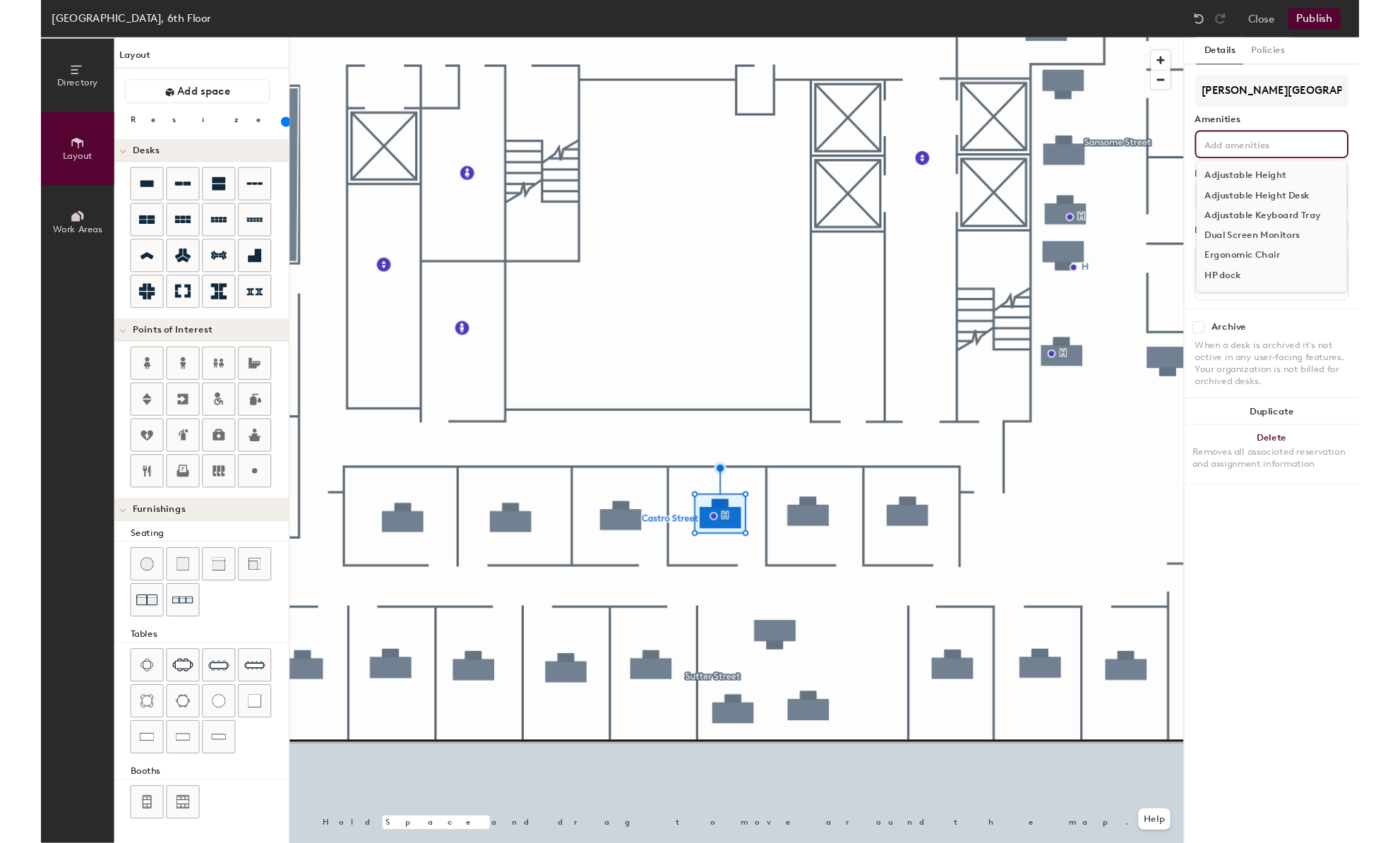
scroll to position [78, 0]
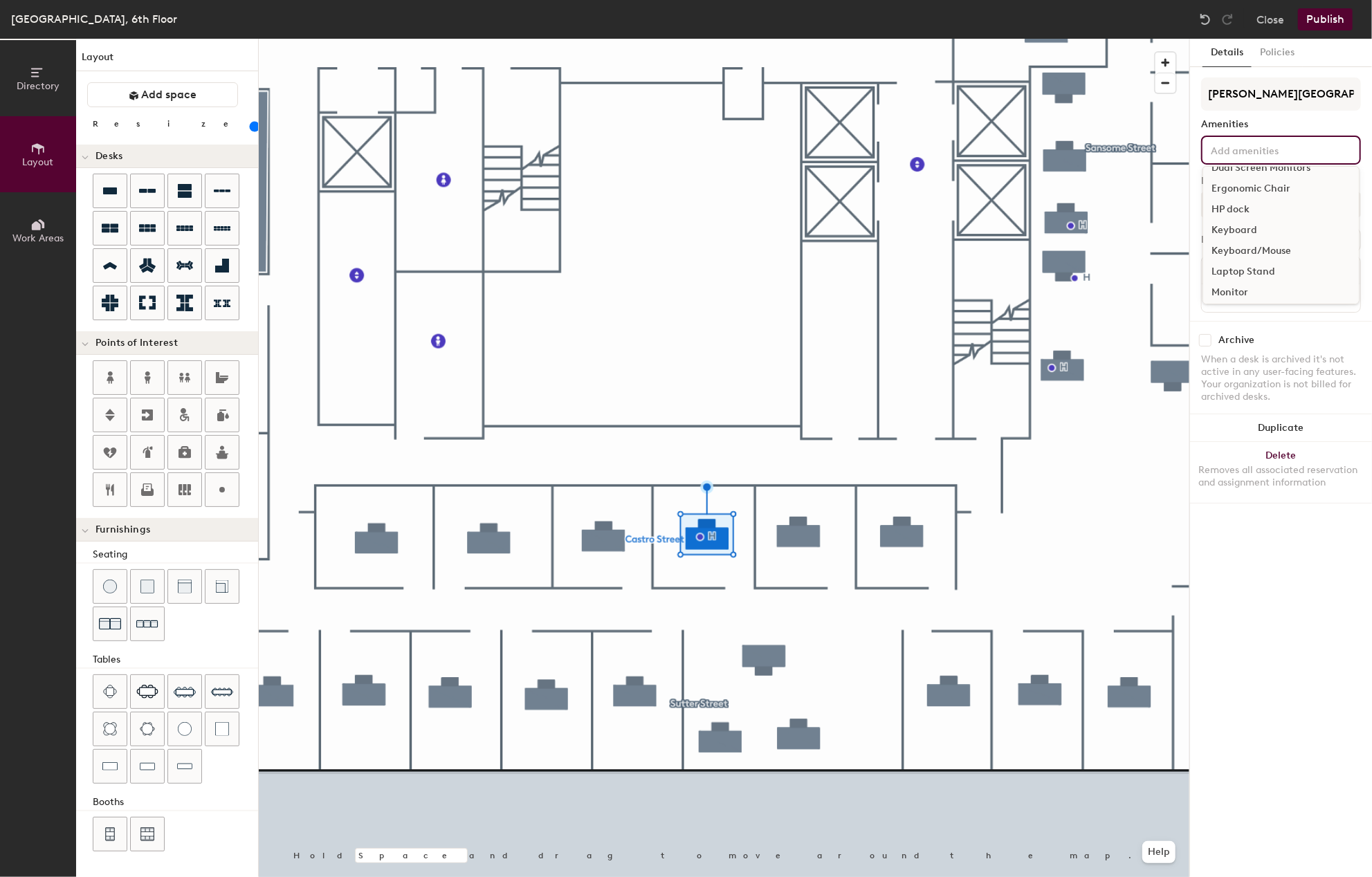
click at [1265, 183] on div "Ergonomic Chair" at bounding box center [1280, 188] width 156 height 20
click at [1264, 246] on div "Keyboard/Mouse" at bounding box center [1280, 251] width 156 height 20
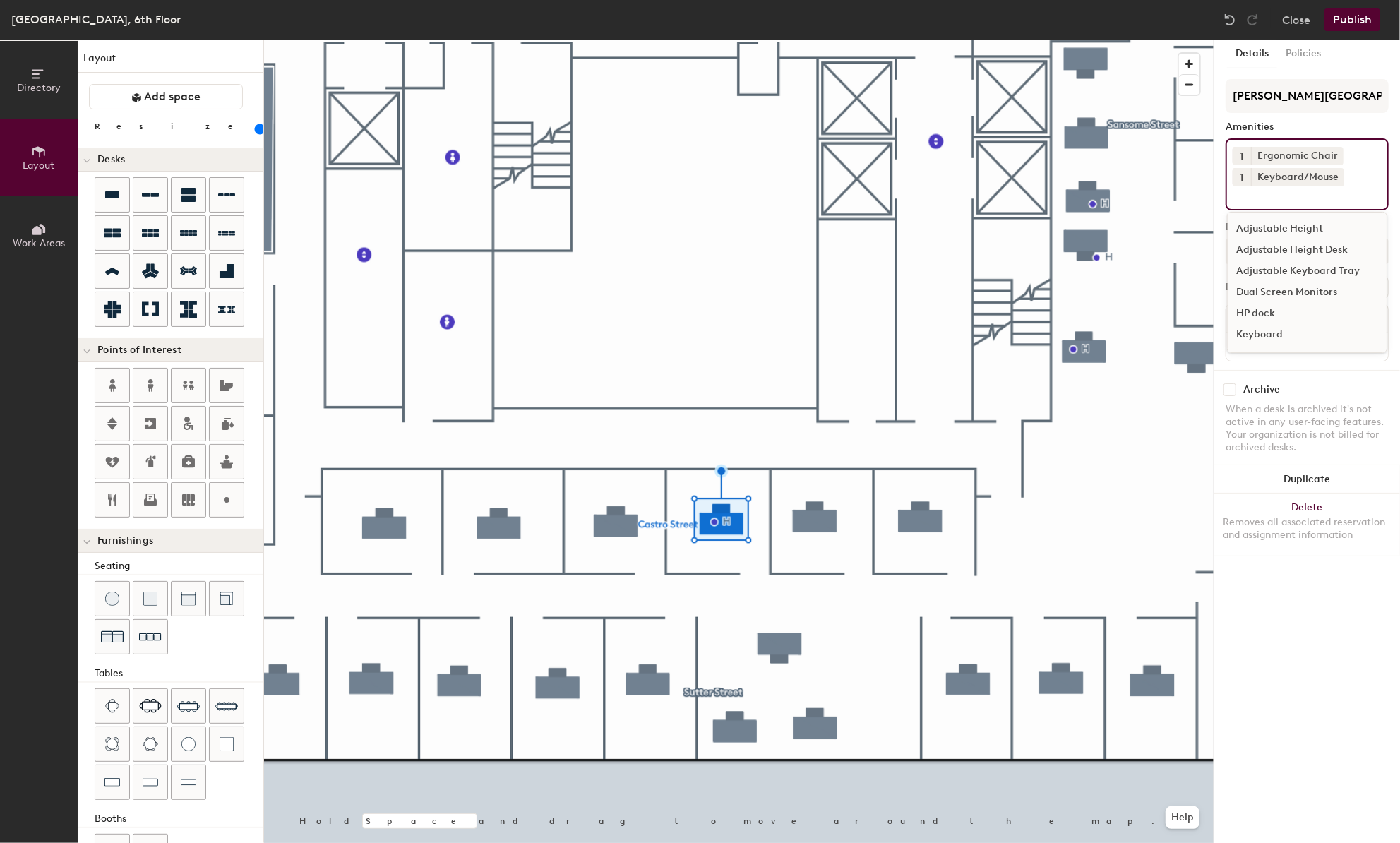
click at [1320, 199] on input at bounding box center [1295, 195] width 127 height 17
click at [1266, 199] on input at bounding box center [1295, 195] width 127 height 17
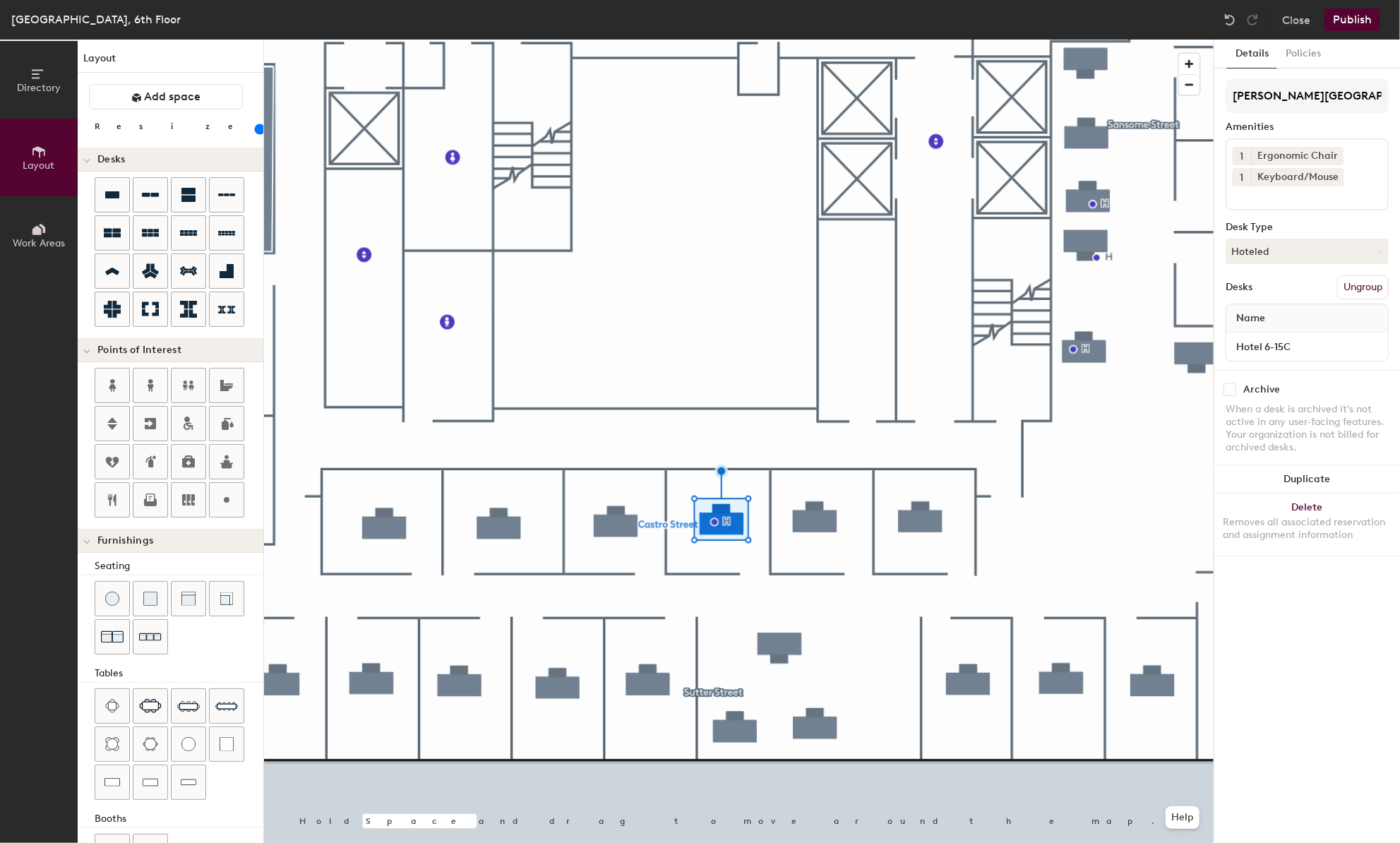
click at [1081, 40] on div at bounding box center [738, 40] width 949 height 0
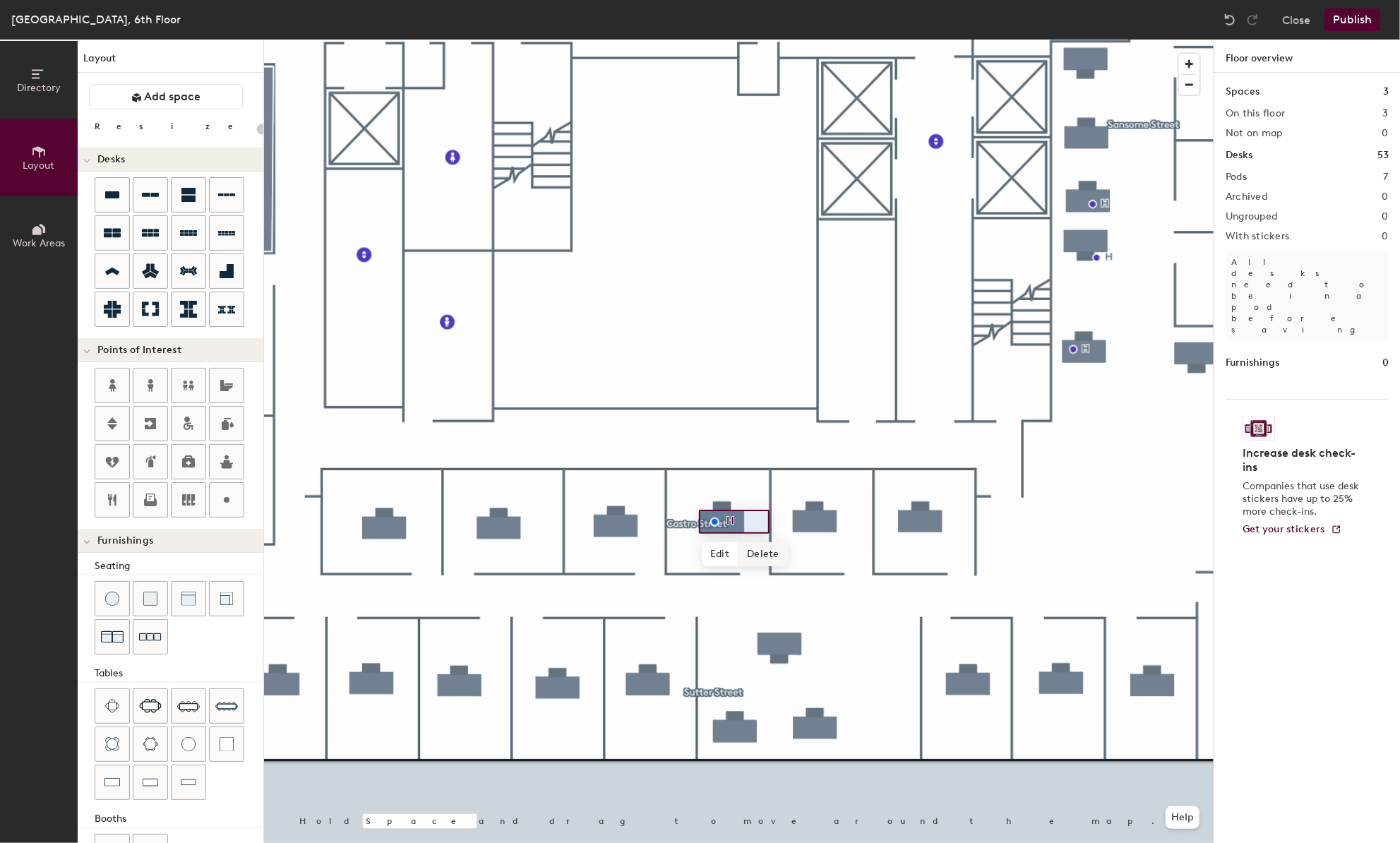
click at [765, 553] on span "Delete" at bounding box center [763, 554] width 49 height 24
click at [1354, 19] on button "Publish" at bounding box center [1352, 20] width 55 height 23
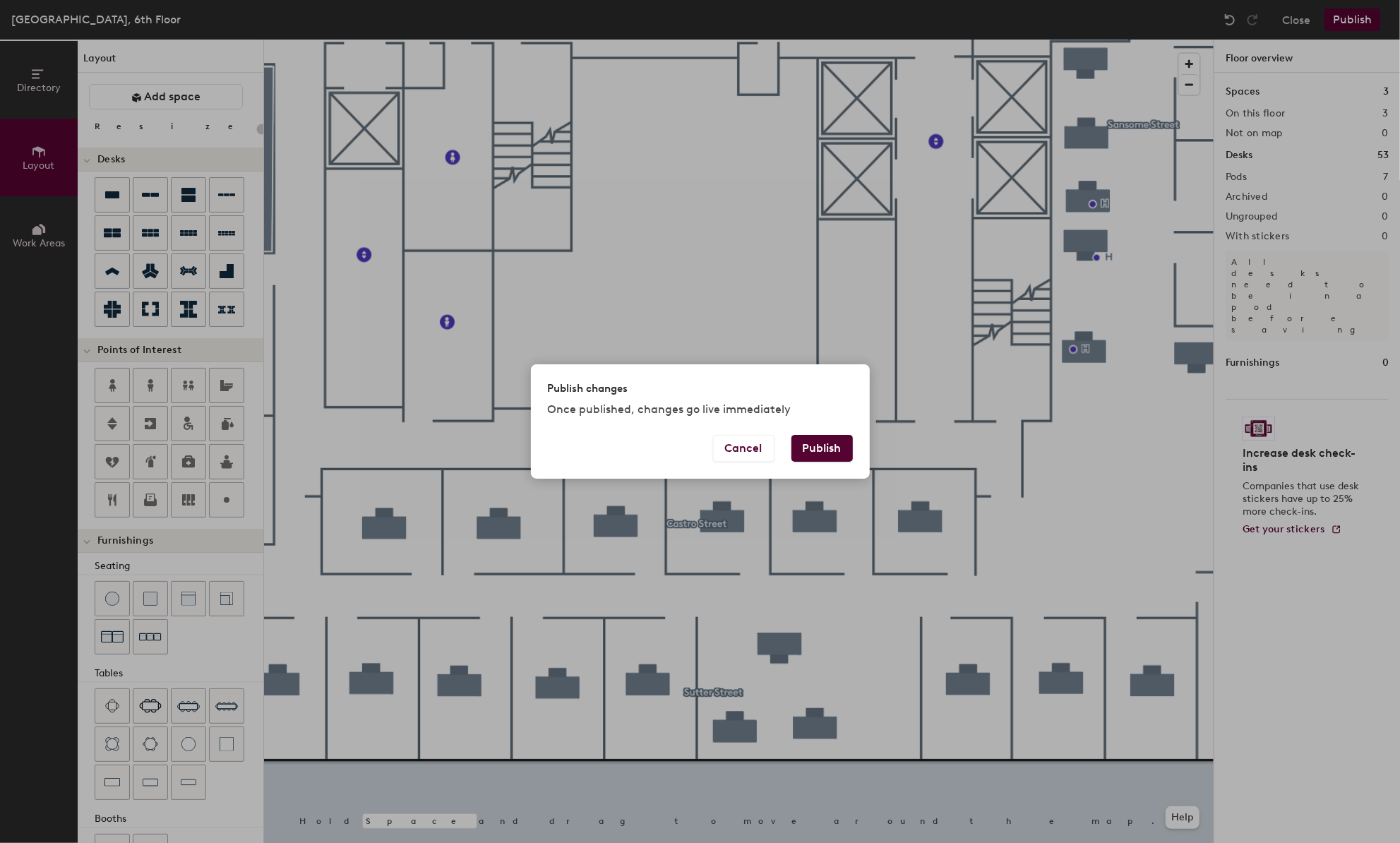
click at [834, 449] on button "Publish" at bounding box center [822, 448] width 61 height 27
type input "20"
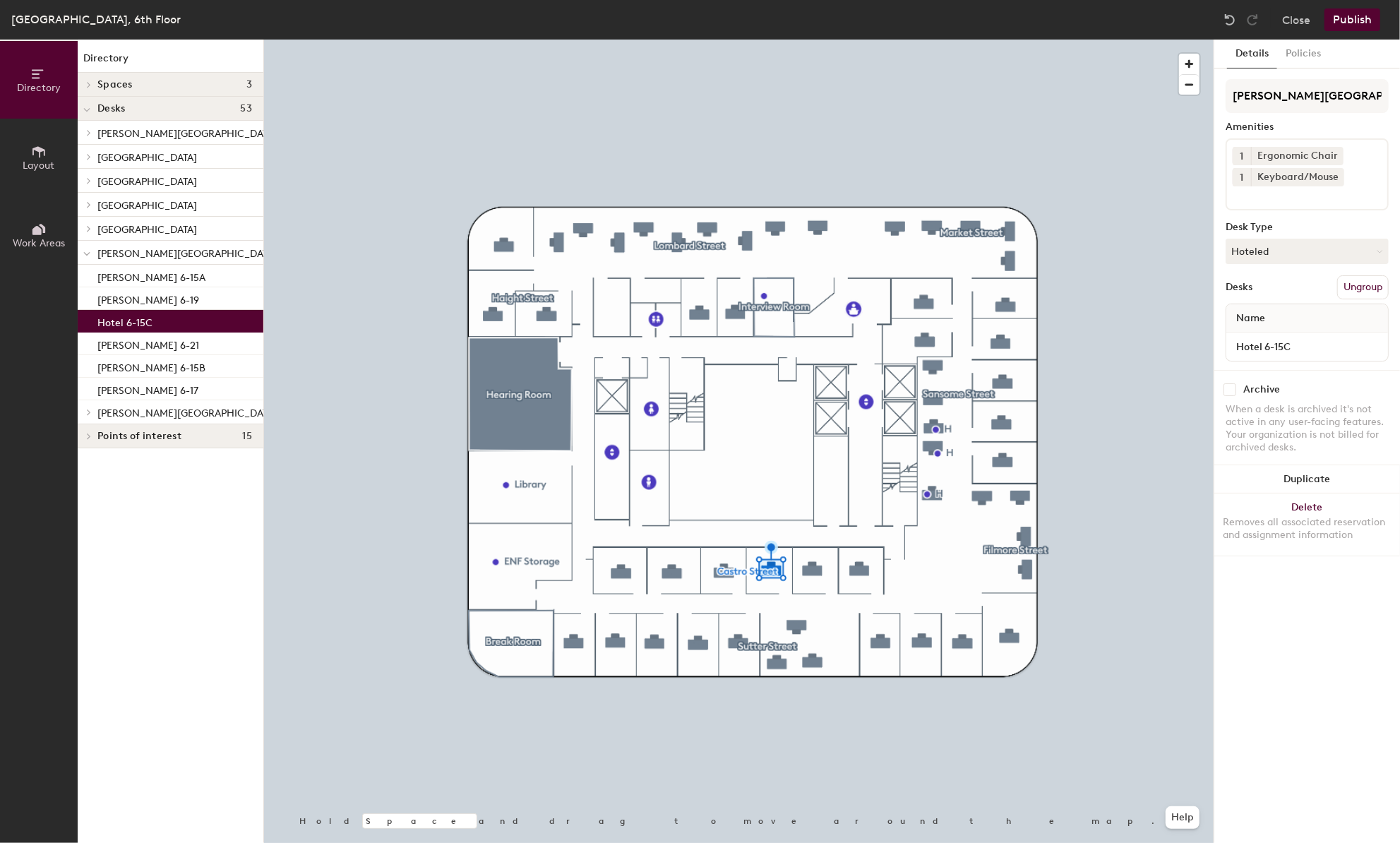
click at [1328, 194] on input at bounding box center [1295, 195] width 127 height 17
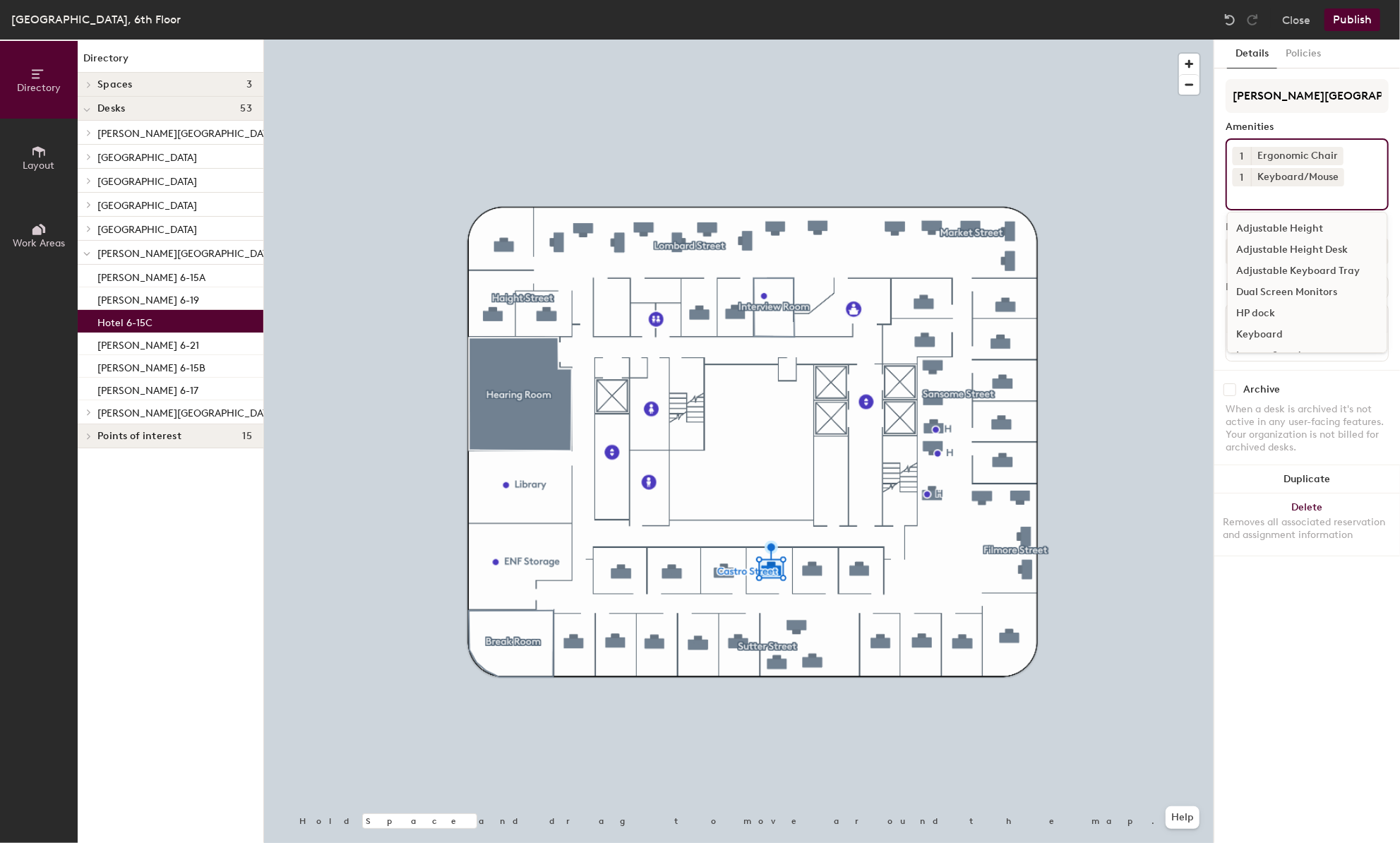
click at [1304, 243] on div "Adjustable Height Desk" at bounding box center [1306, 249] width 159 height 21
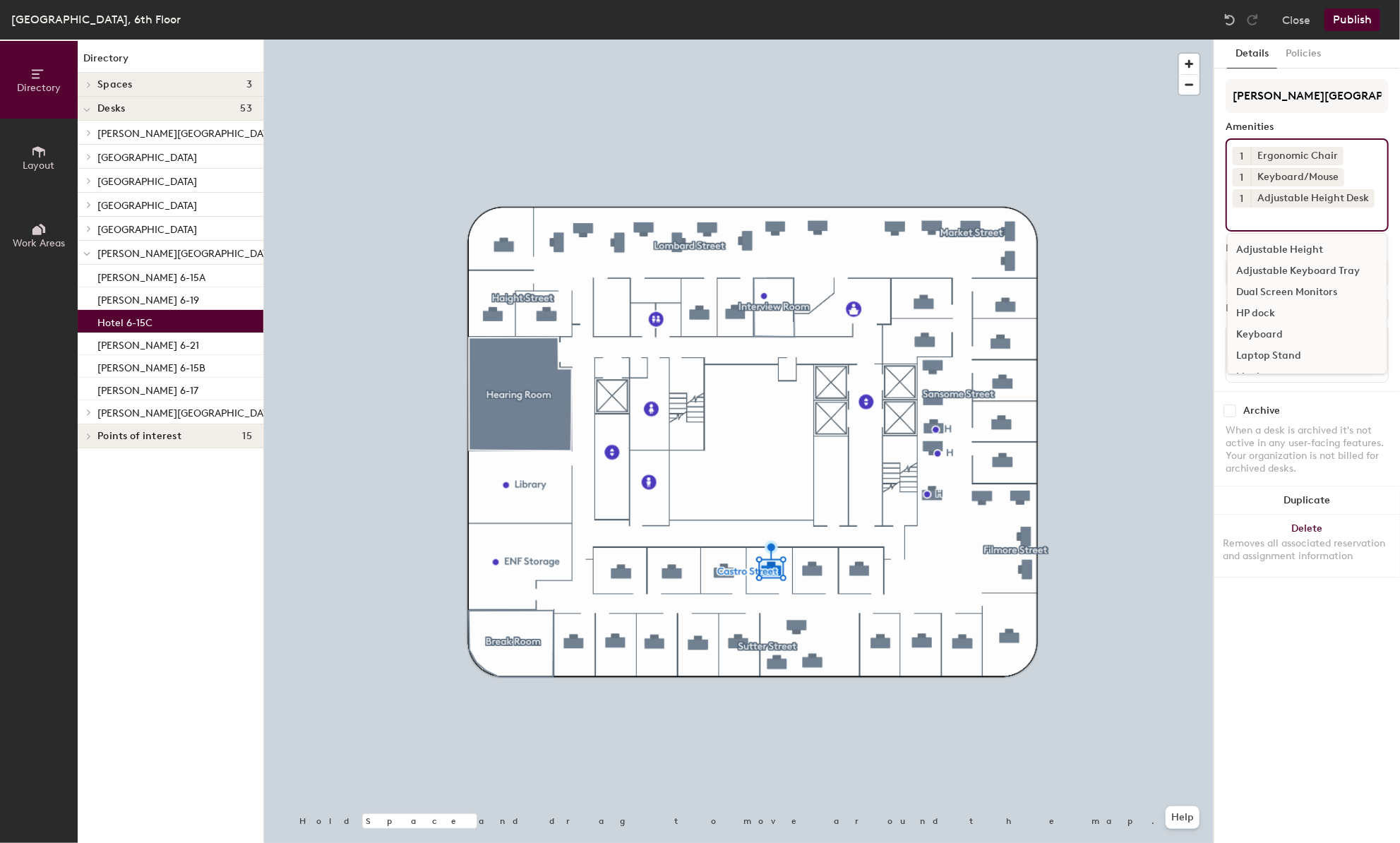
click at [1304, 215] on input at bounding box center [1295, 215] width 127 height 17
click at [1266, 292] on div "Monitor" at bounding box center [1306, 297] width 159 height 21
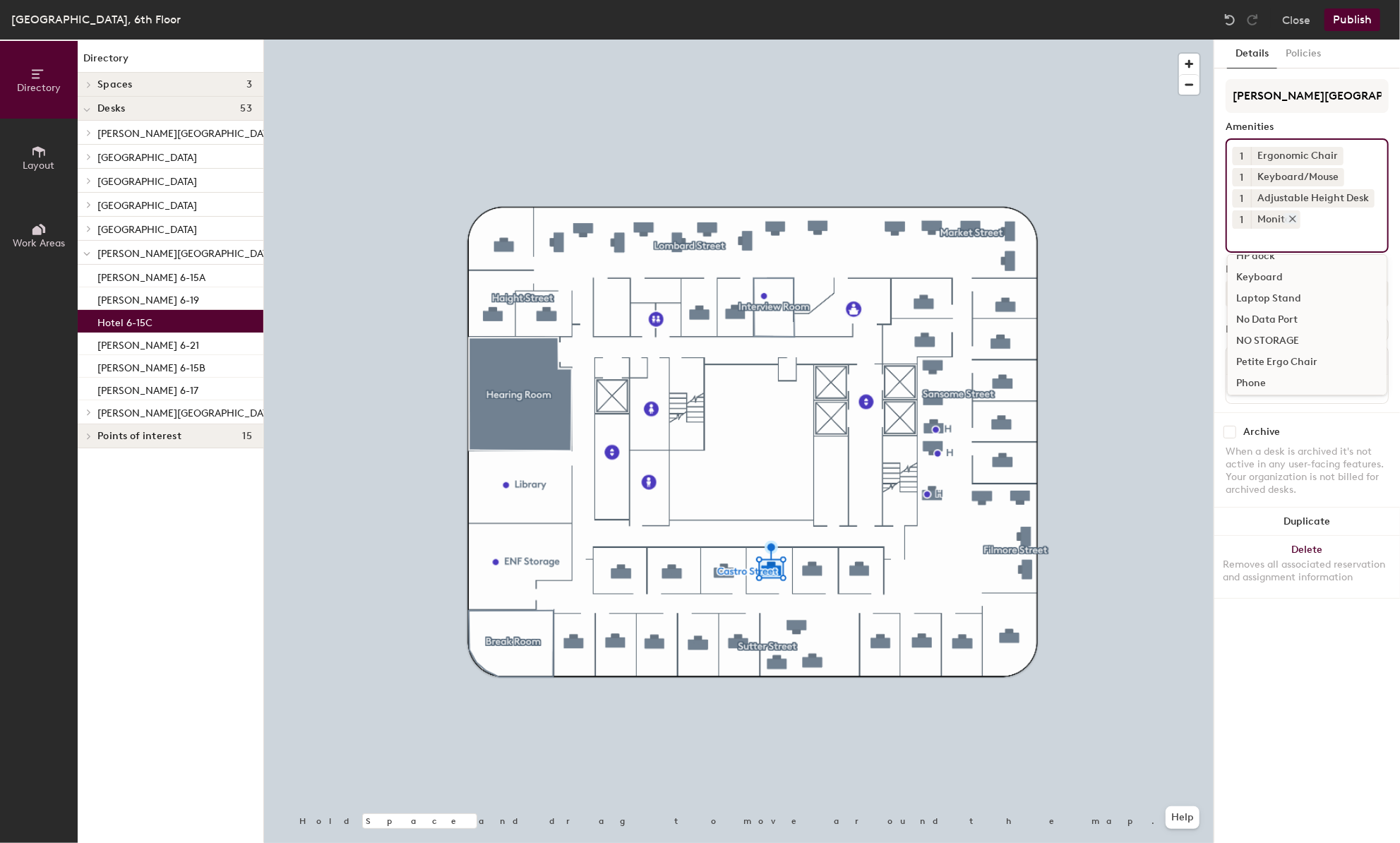
click at [1293, 217] on icon at bounding box center [1292, 219] width 6 height 6
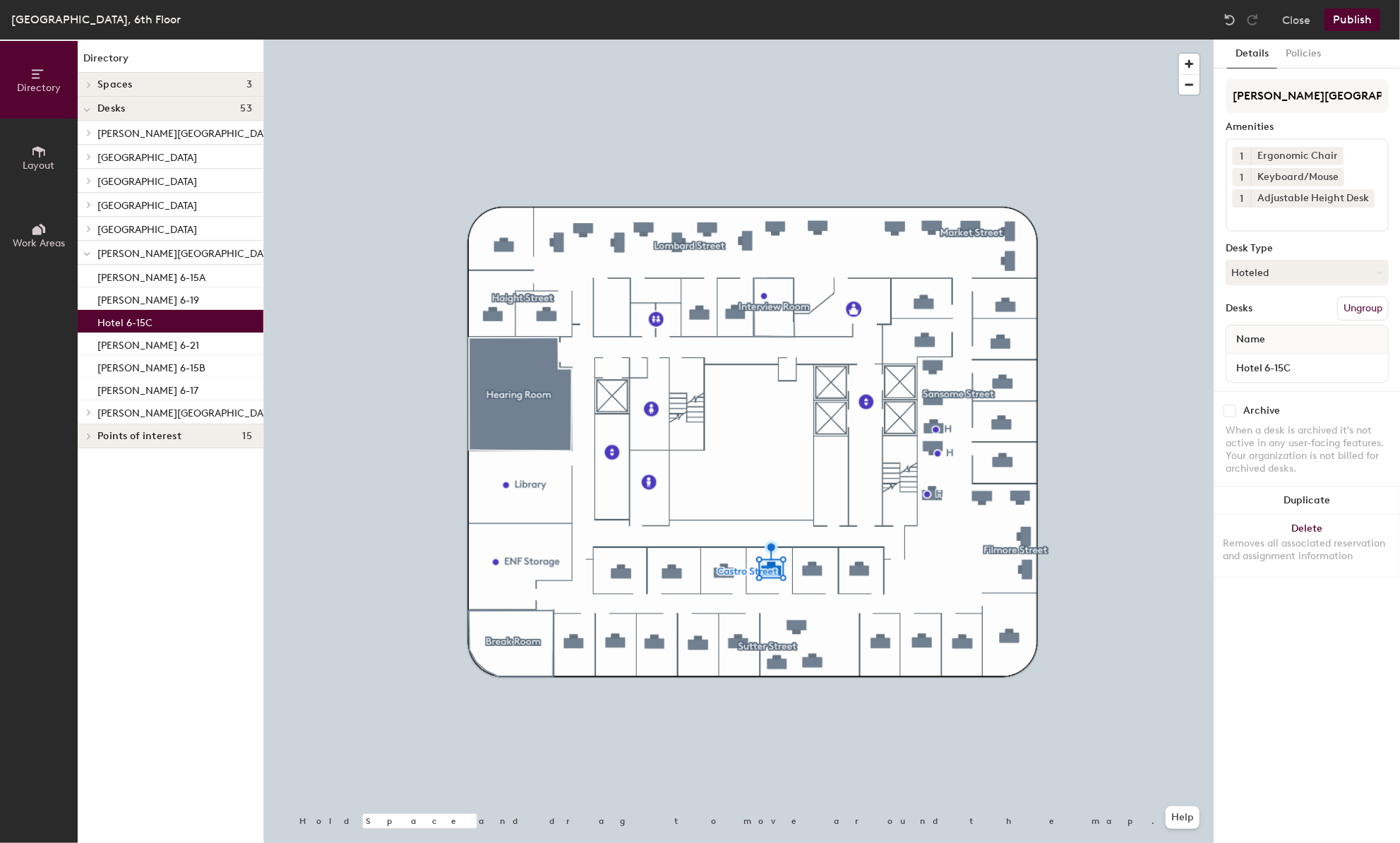
click at [1292, 216] on input at bounding box center [1295, 215] width 127 height 17
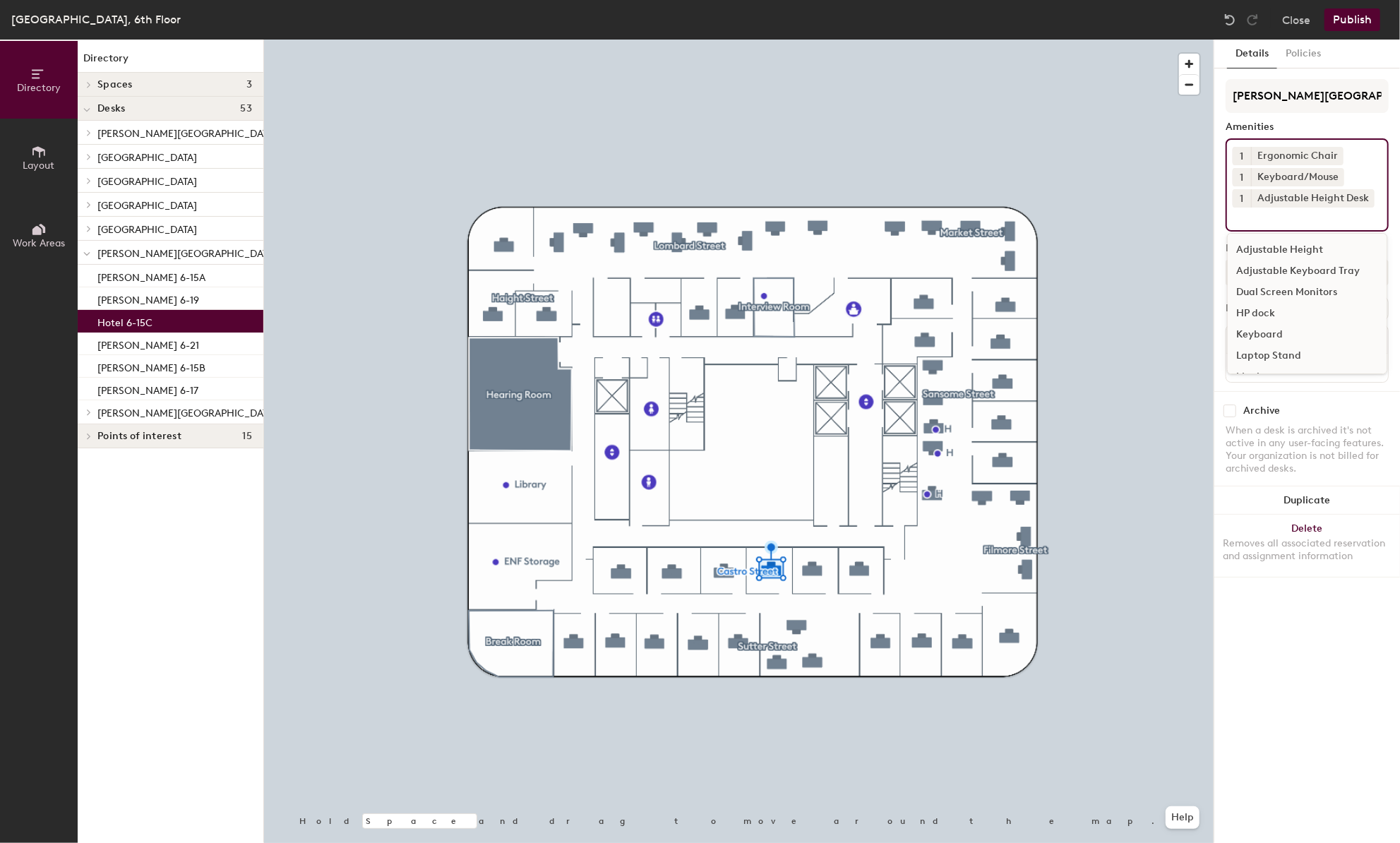
click at [1294, 291] on div "Dual Screen Monitors" at bounding box center [1306, 292] width 159 height 21
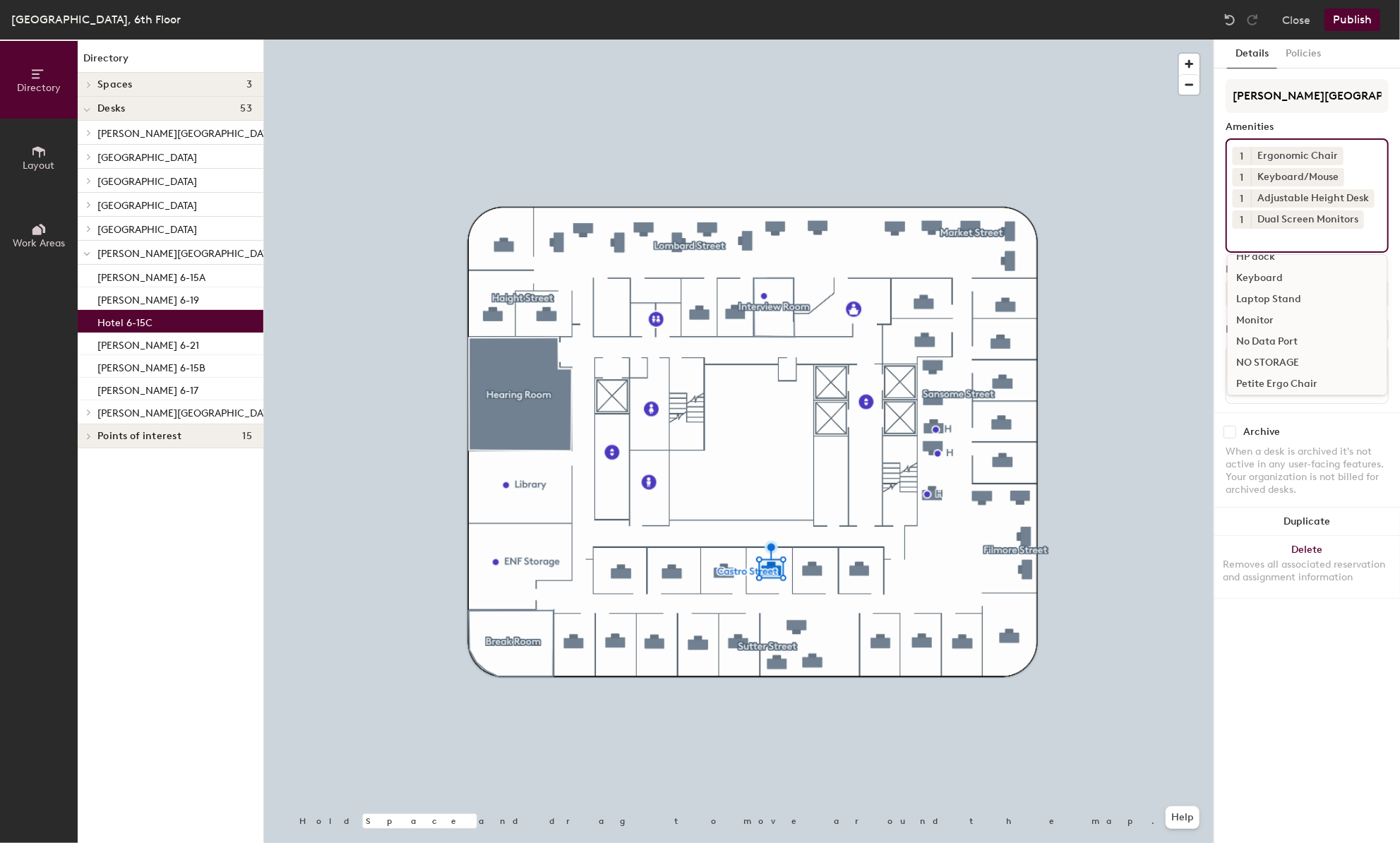
scroll to position [0, 0]
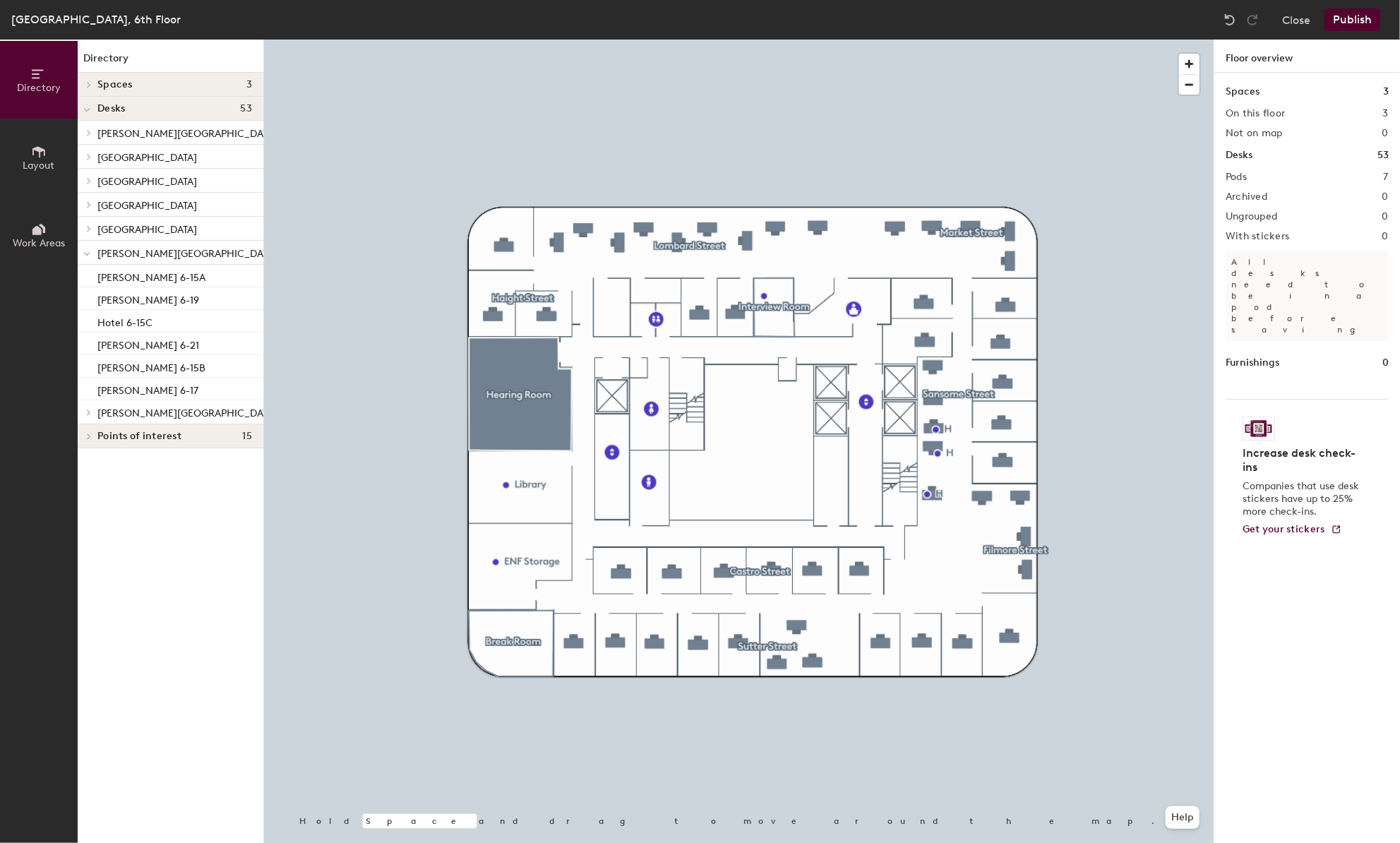
click at [1351, 19] on button "Publish" at bounding box center [1352, 20] width 55 height 23
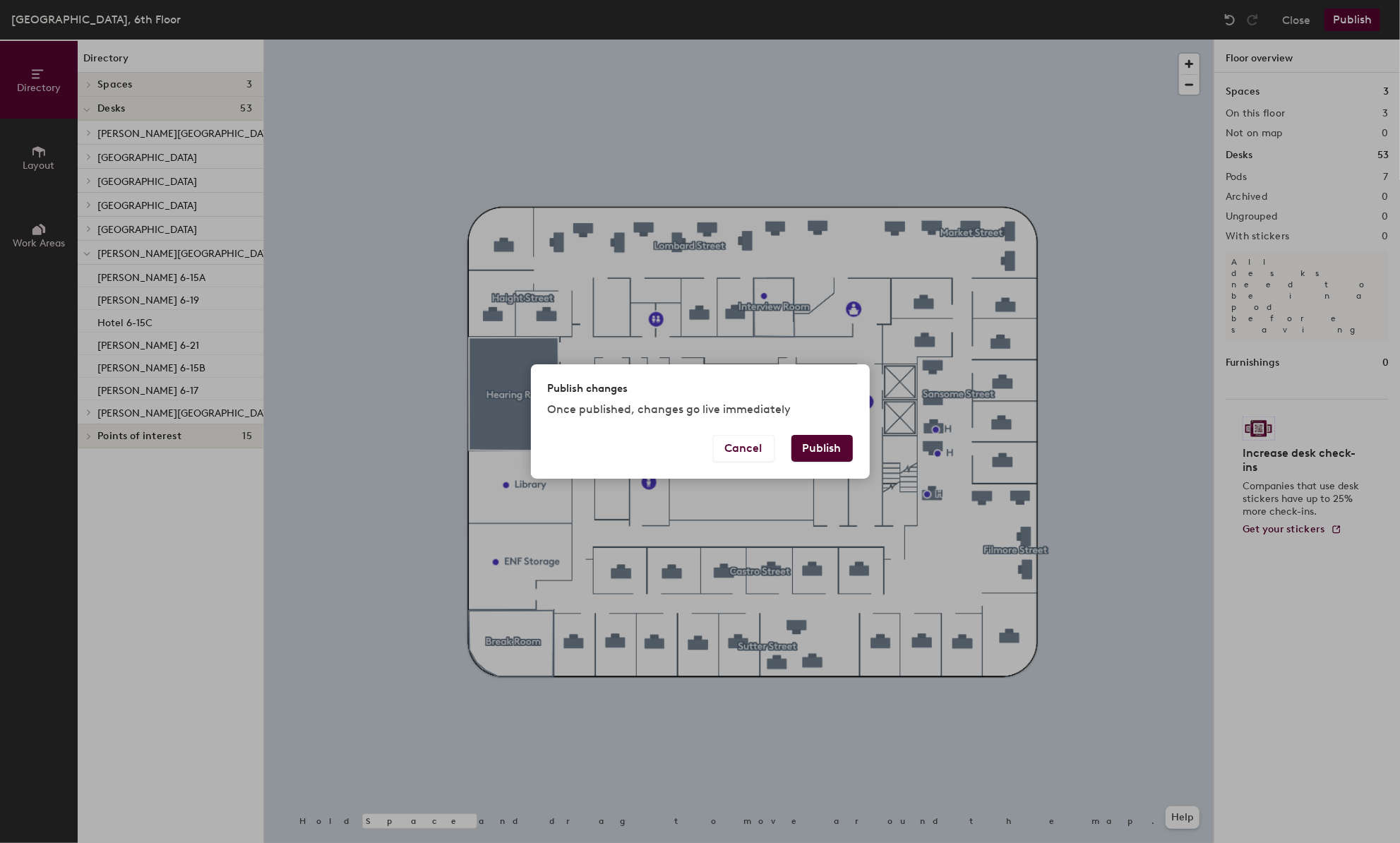
click at [805, 449] on button "Publish" at bounding box center [822, 448] width 61 height 27
